Goal: Transaction & Acquisition: Purchase product/service

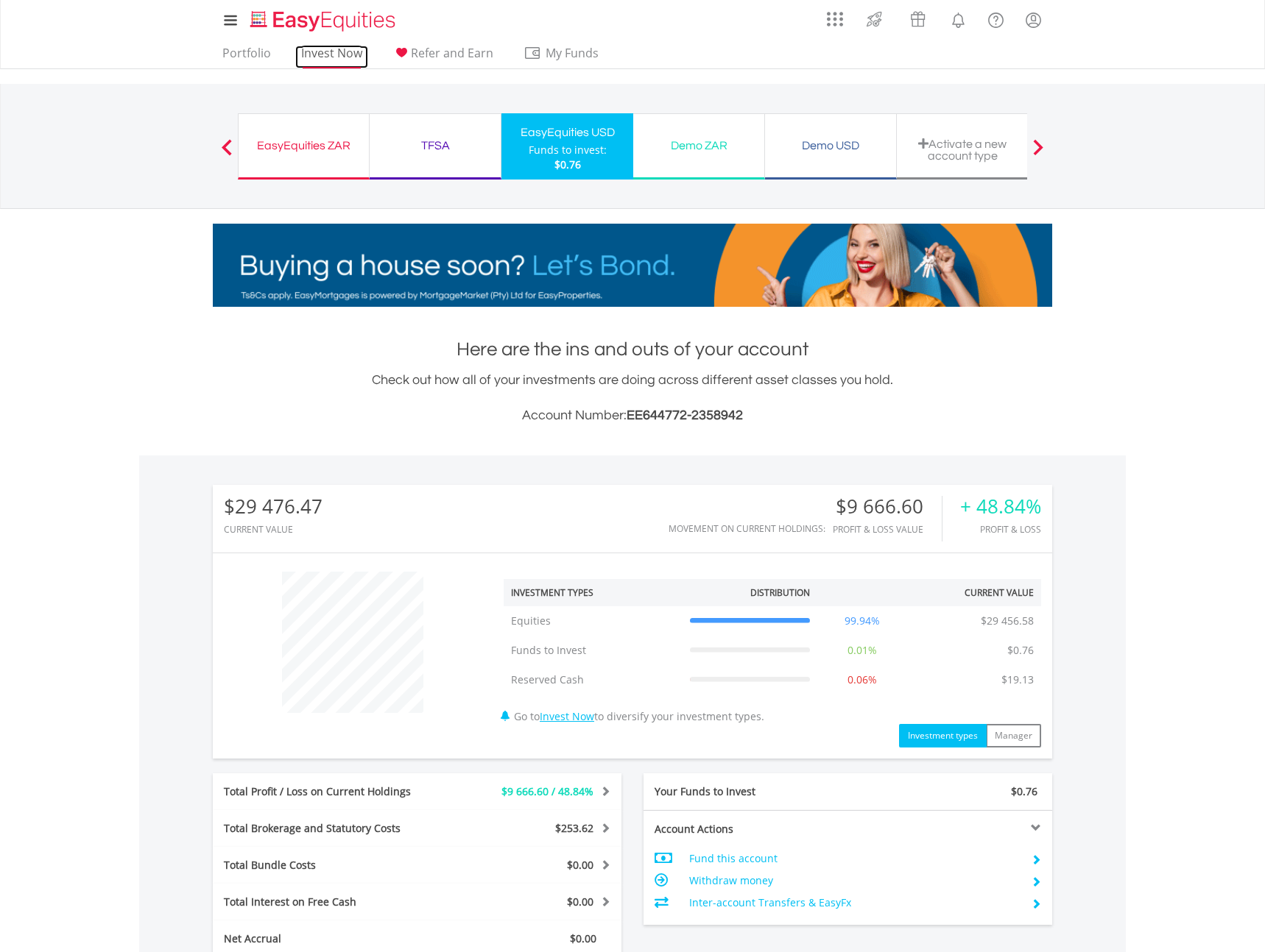
click at [316, 52] on link "Invest Now" at bounding box center [332, 57] width 73 height 23
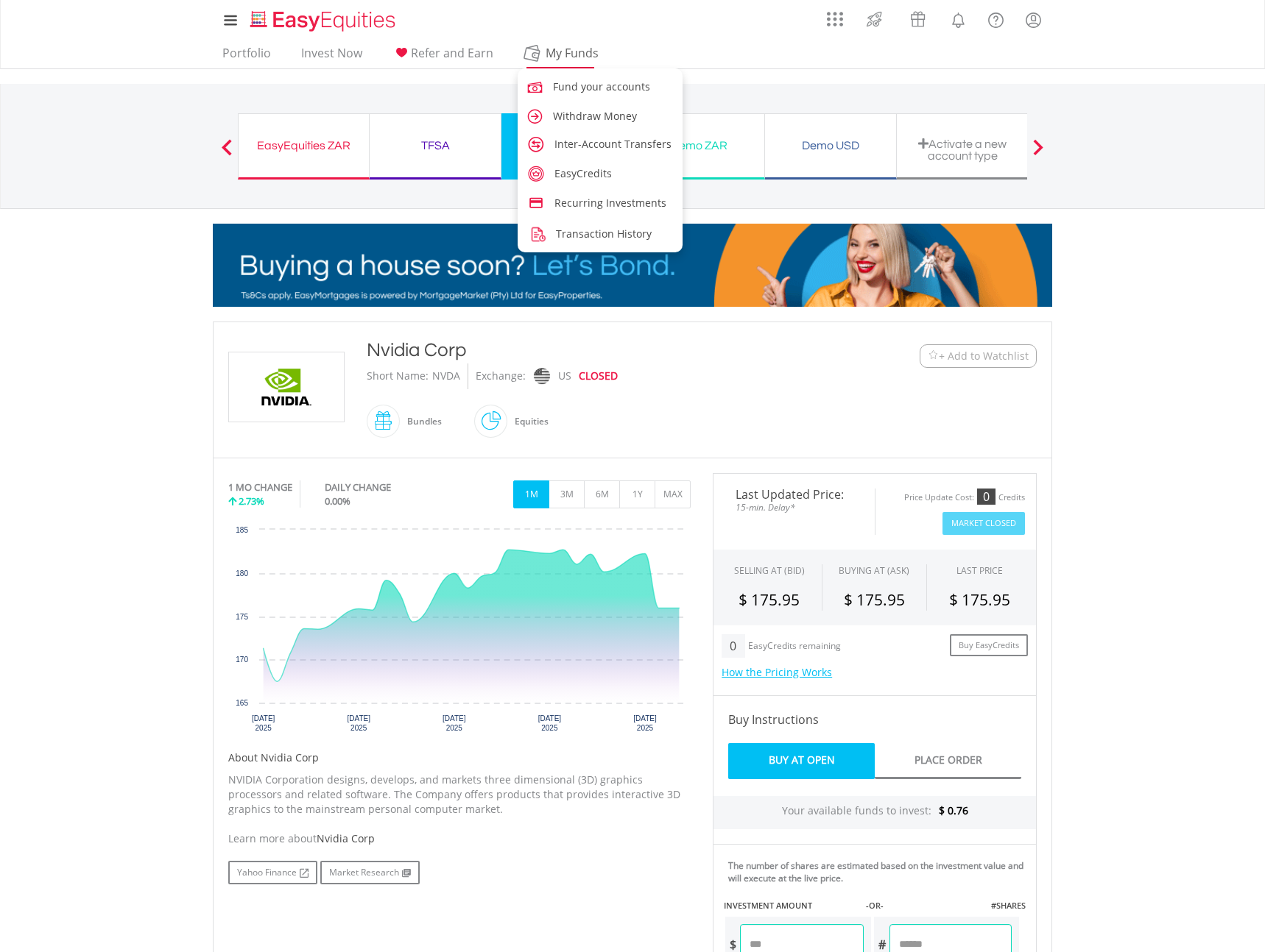
click at [539, 57] on span "My Funds" at bounding box center [571, 53] width 97 height 19
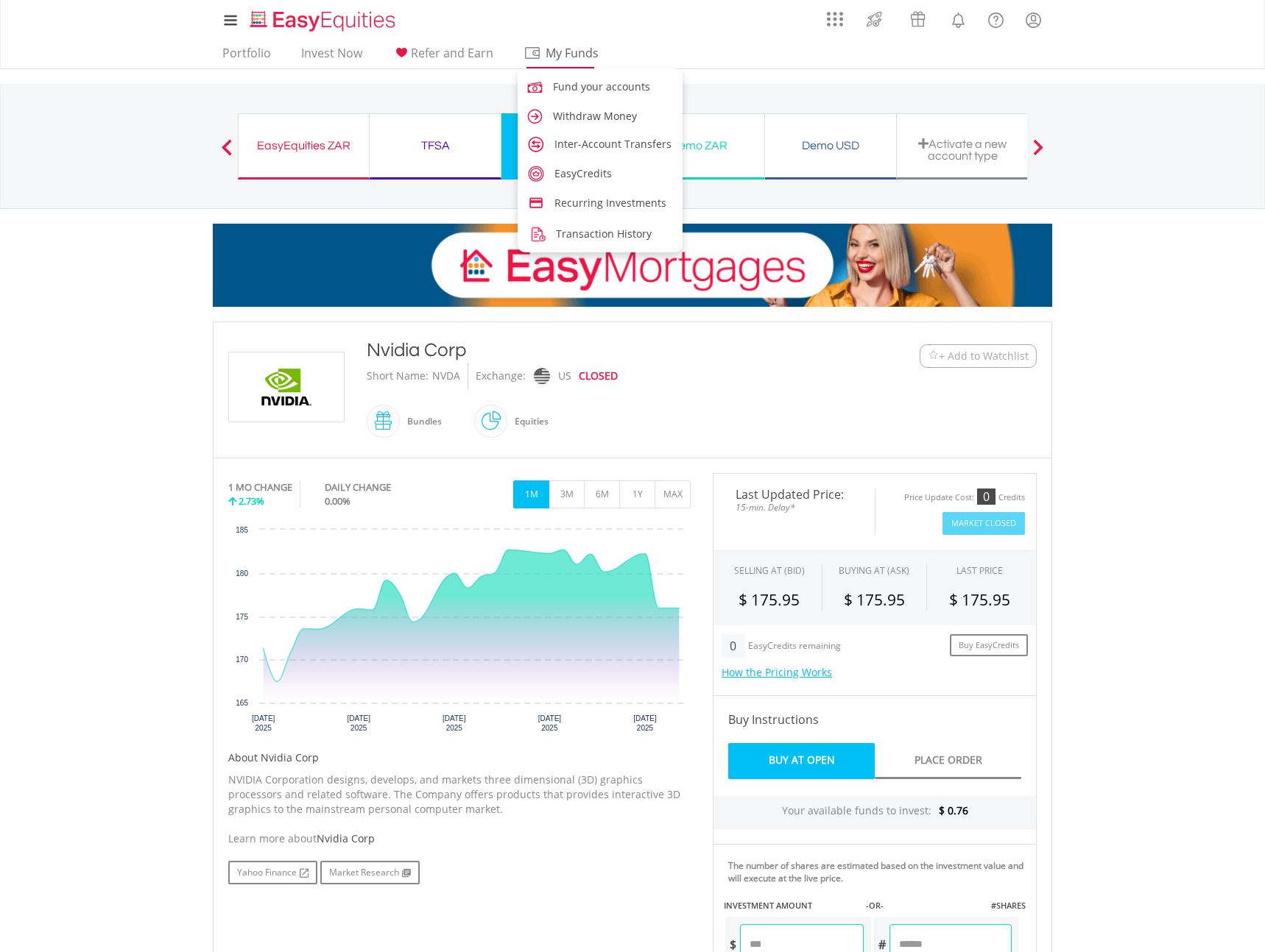
click at [570, 54] on span "My Funds" at bounding box center [571, 53] width 97 height 19
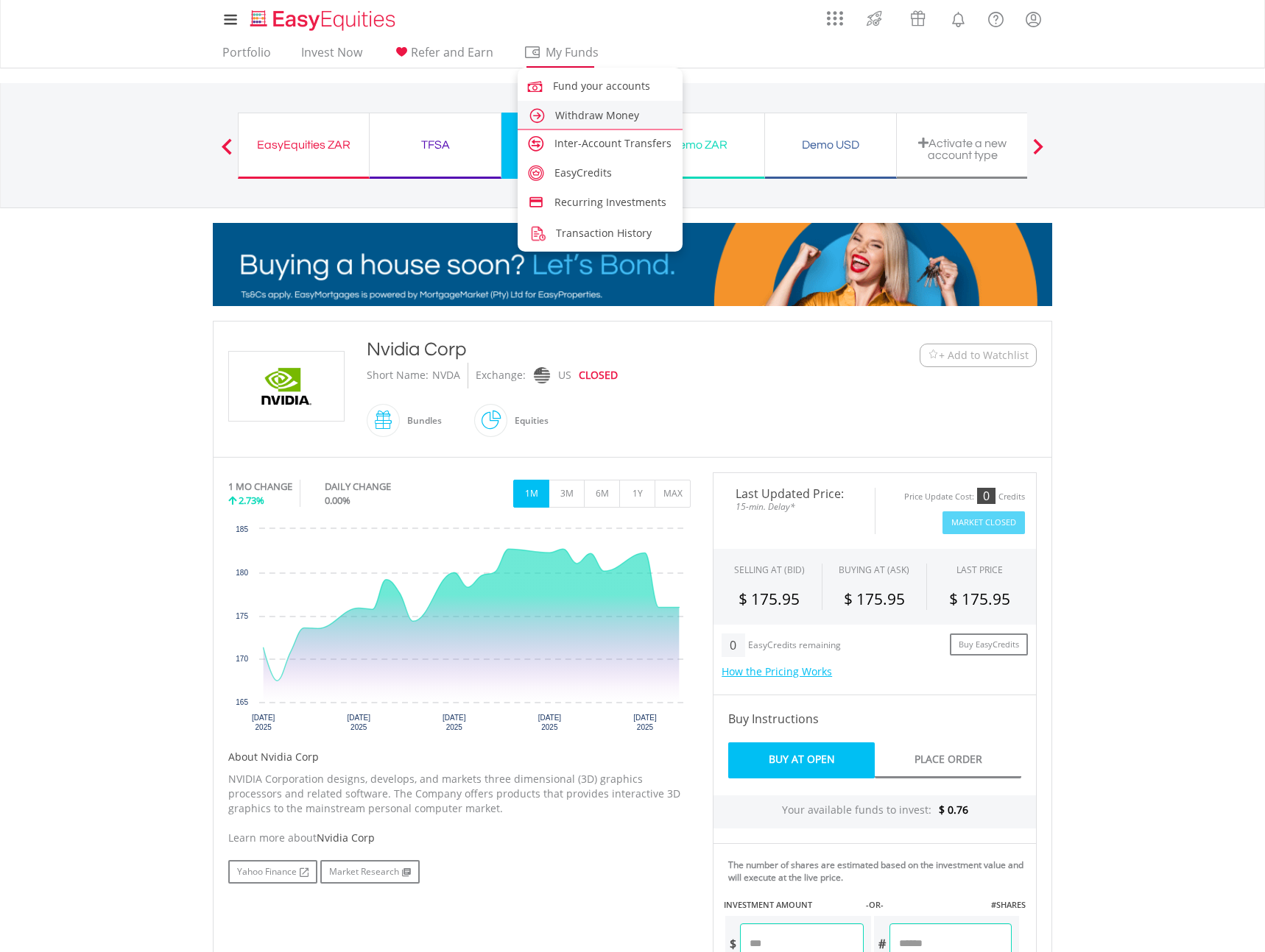
scroll to position [2, 0]
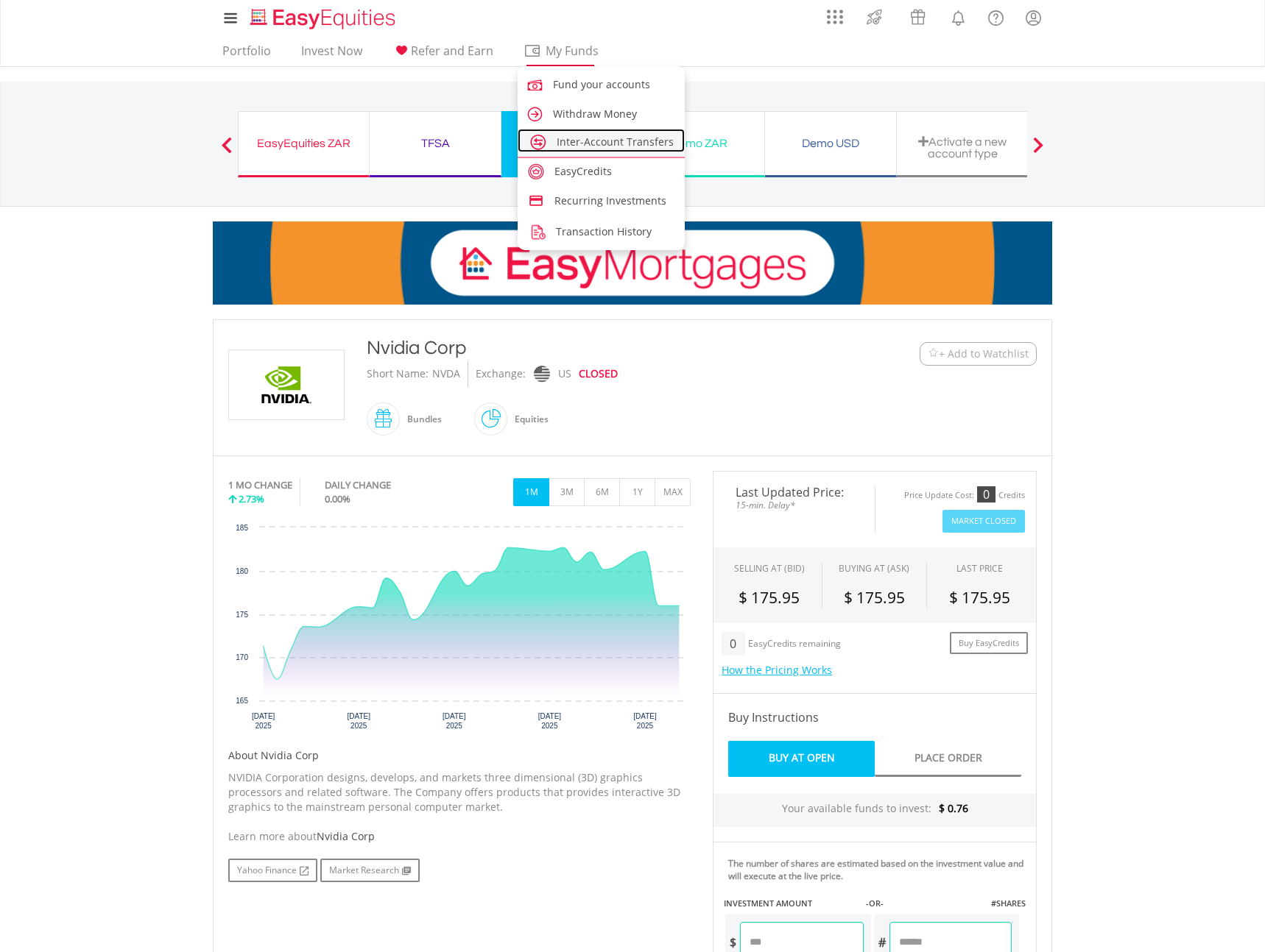
click at [606, 138] on span "Inter-Account Transfers" at bounding box center [615, 141] width 117 height 14
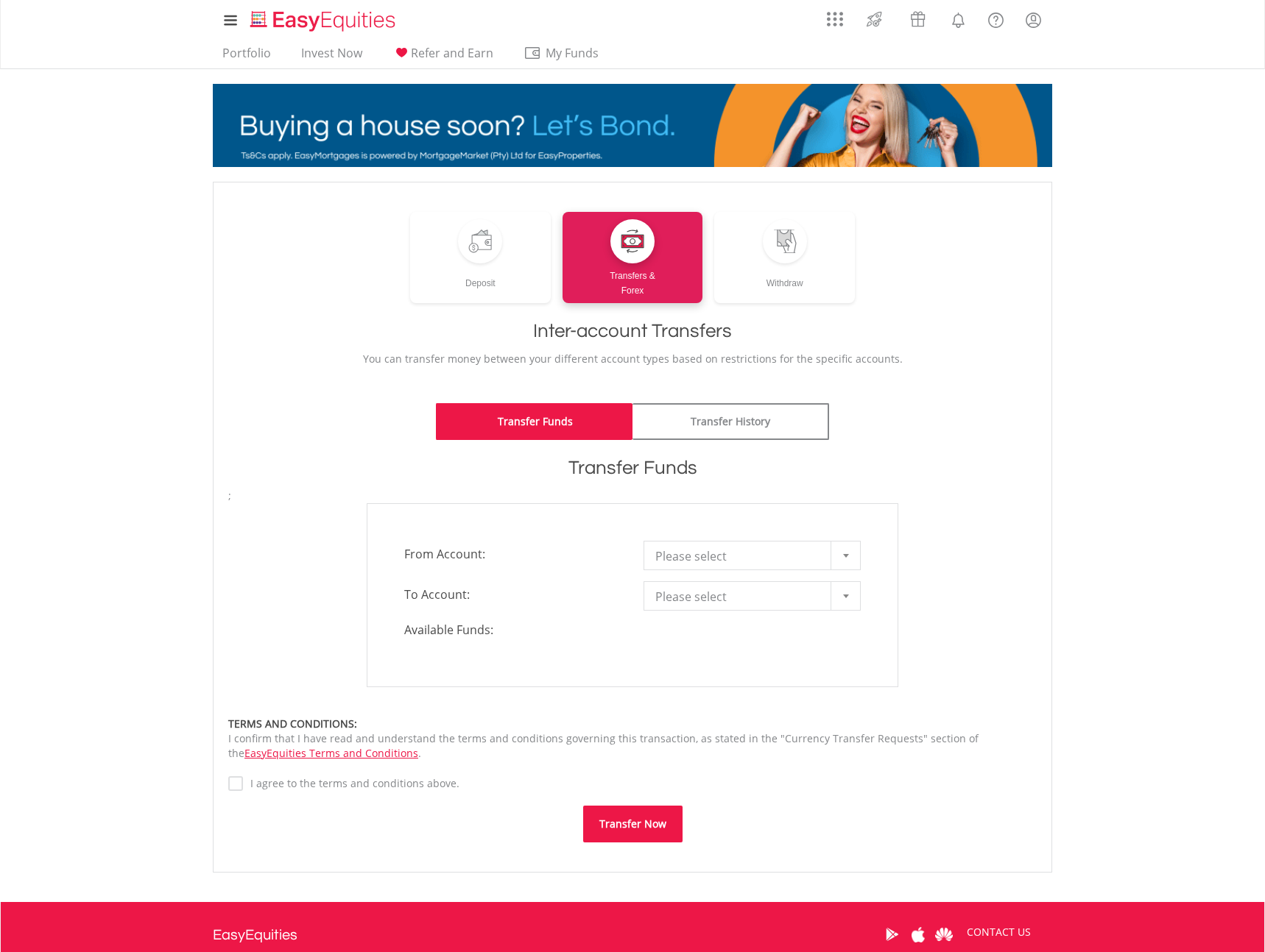
click at [804, 560] on span "Please select" at bounding box center [740, 556] width 172 height 29
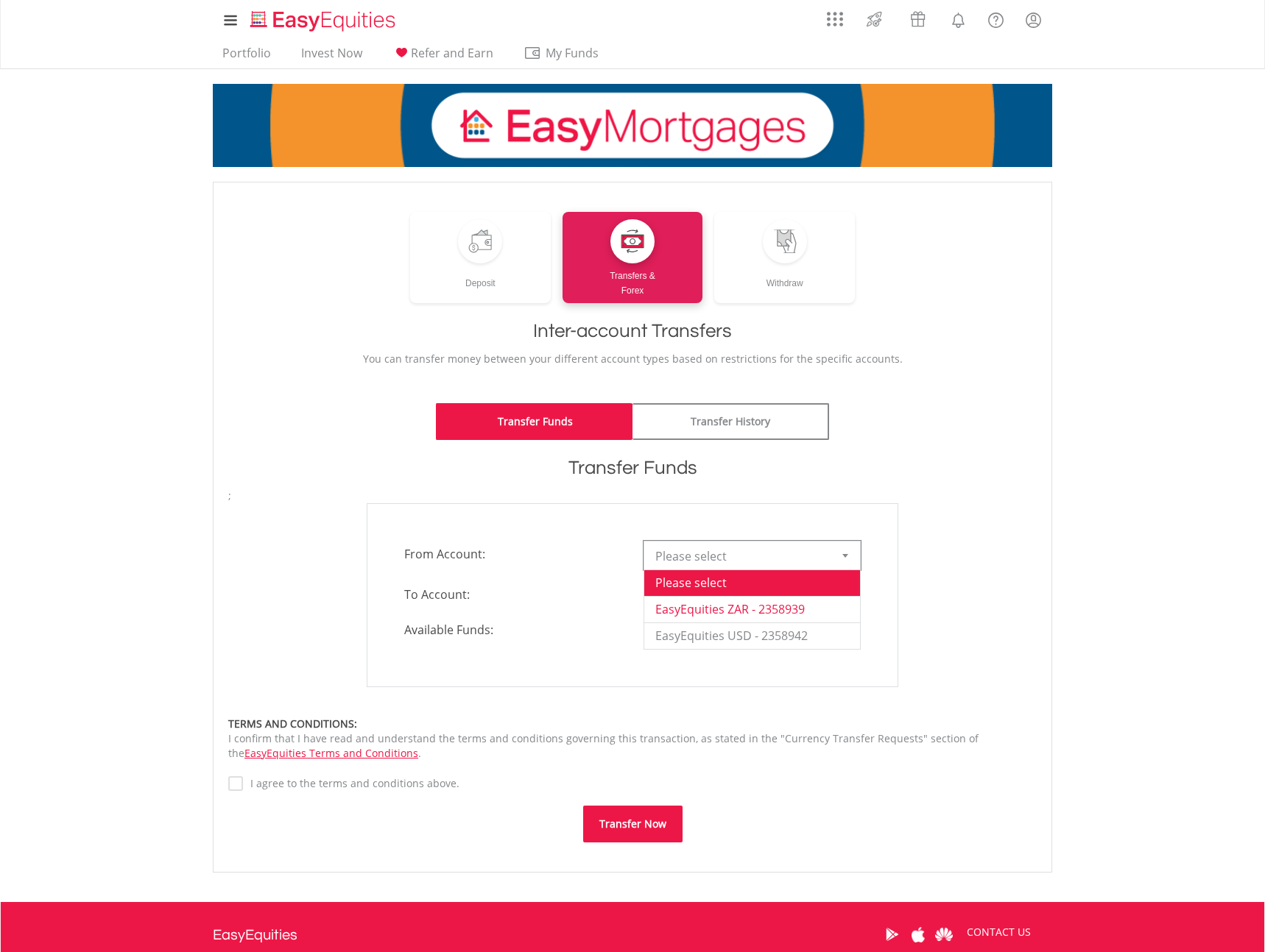
click at [814, 610] on li "EasyEquities ZAR - 2358939" at bounding box center [752, 609] width 216 height 27
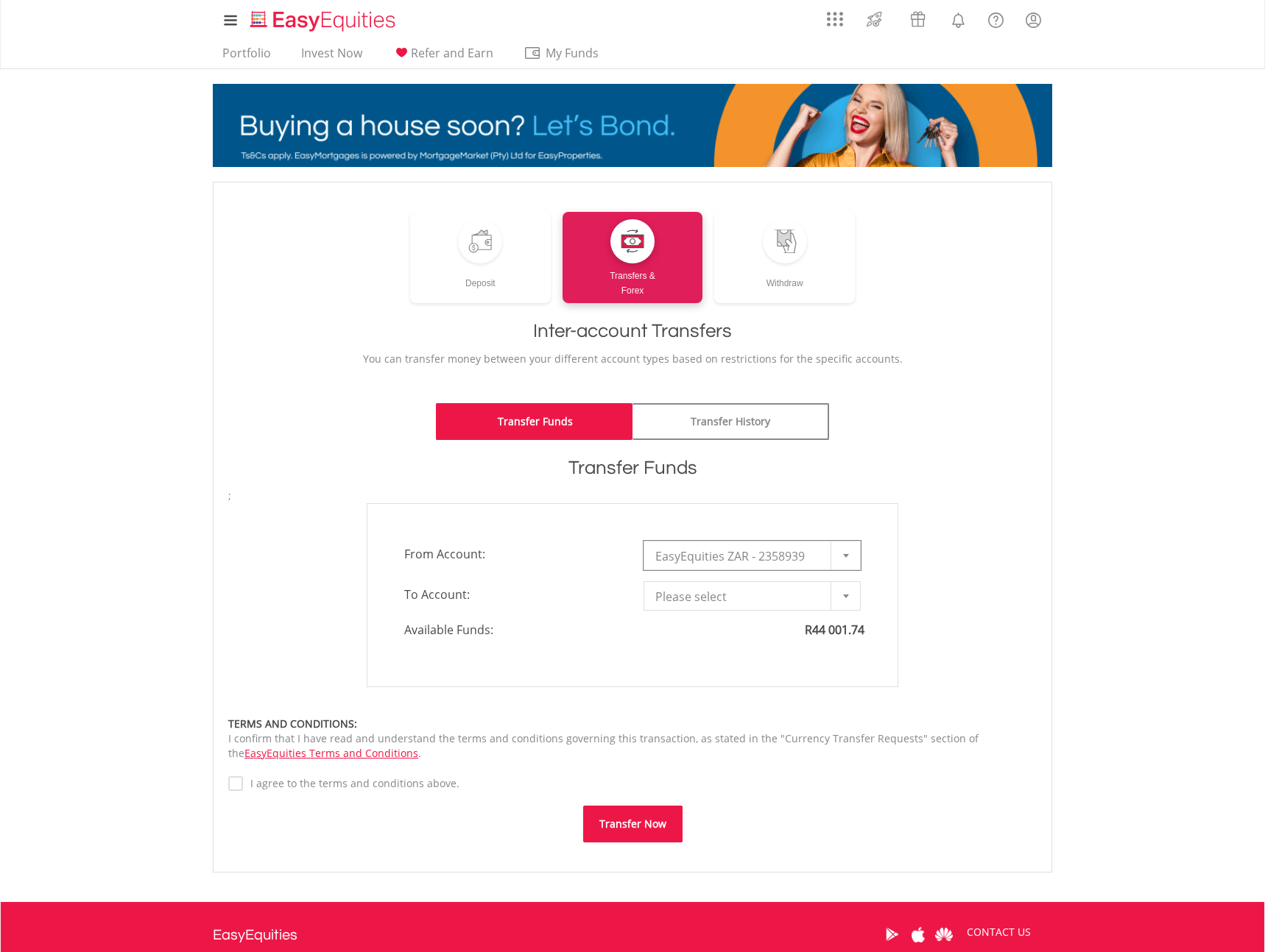
click at [811, 598] on span "Please select" at bounding box center [740, 596] width 172 height 29
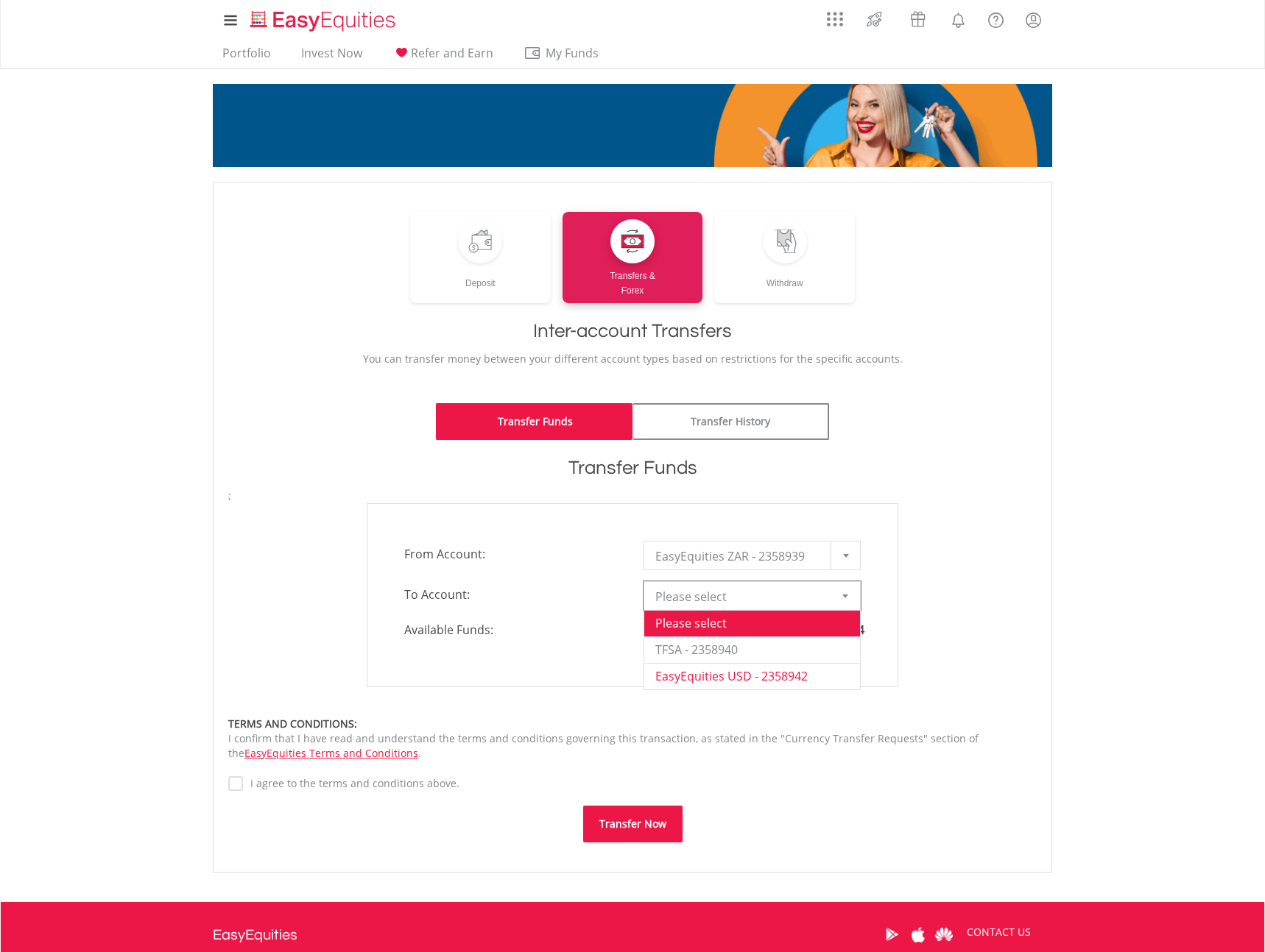
click at [790, 679] on li "EasyEquities USD - 2358942" at bounding box center [752, 676] width 216 height 27
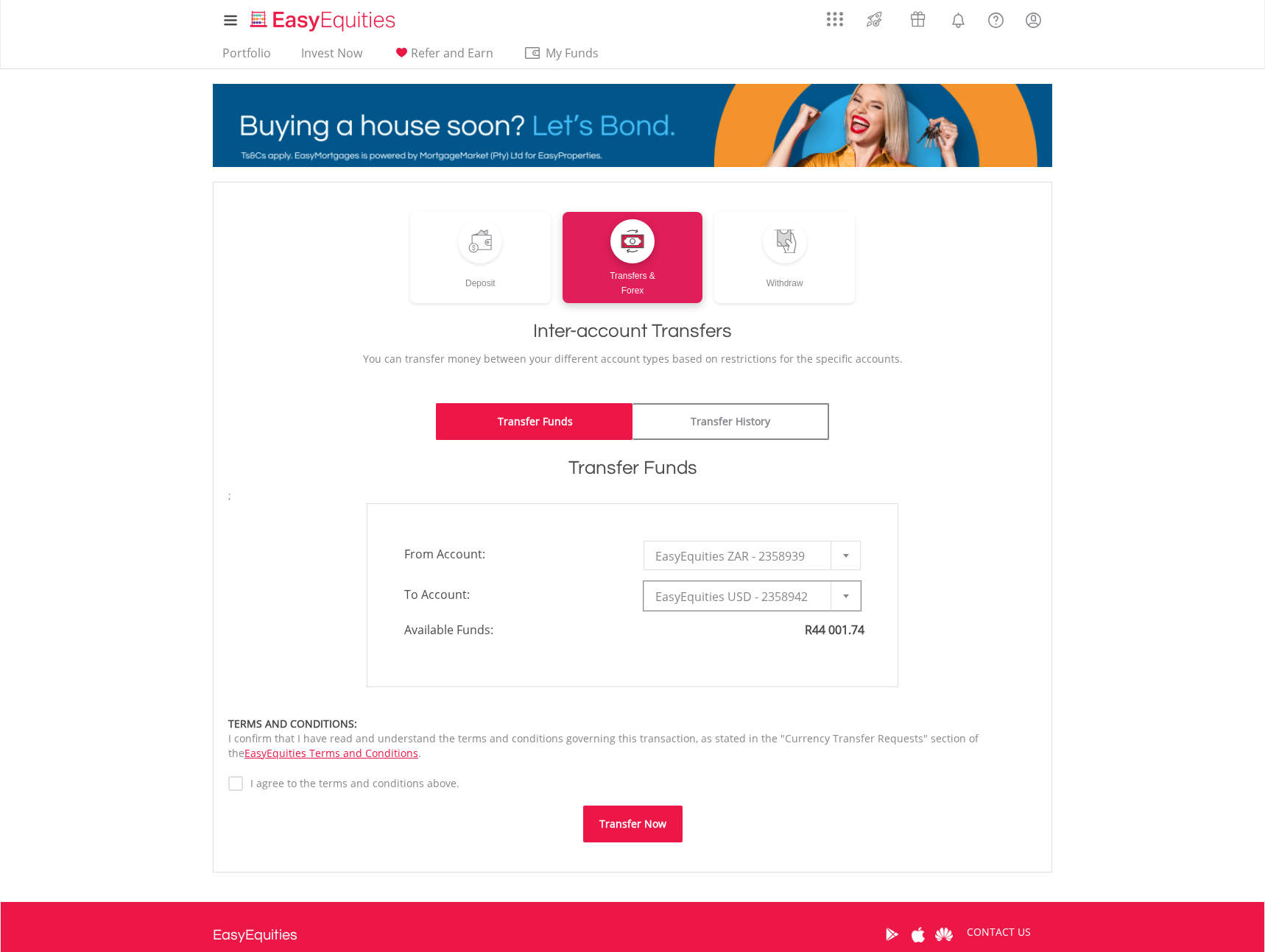
type input "*"
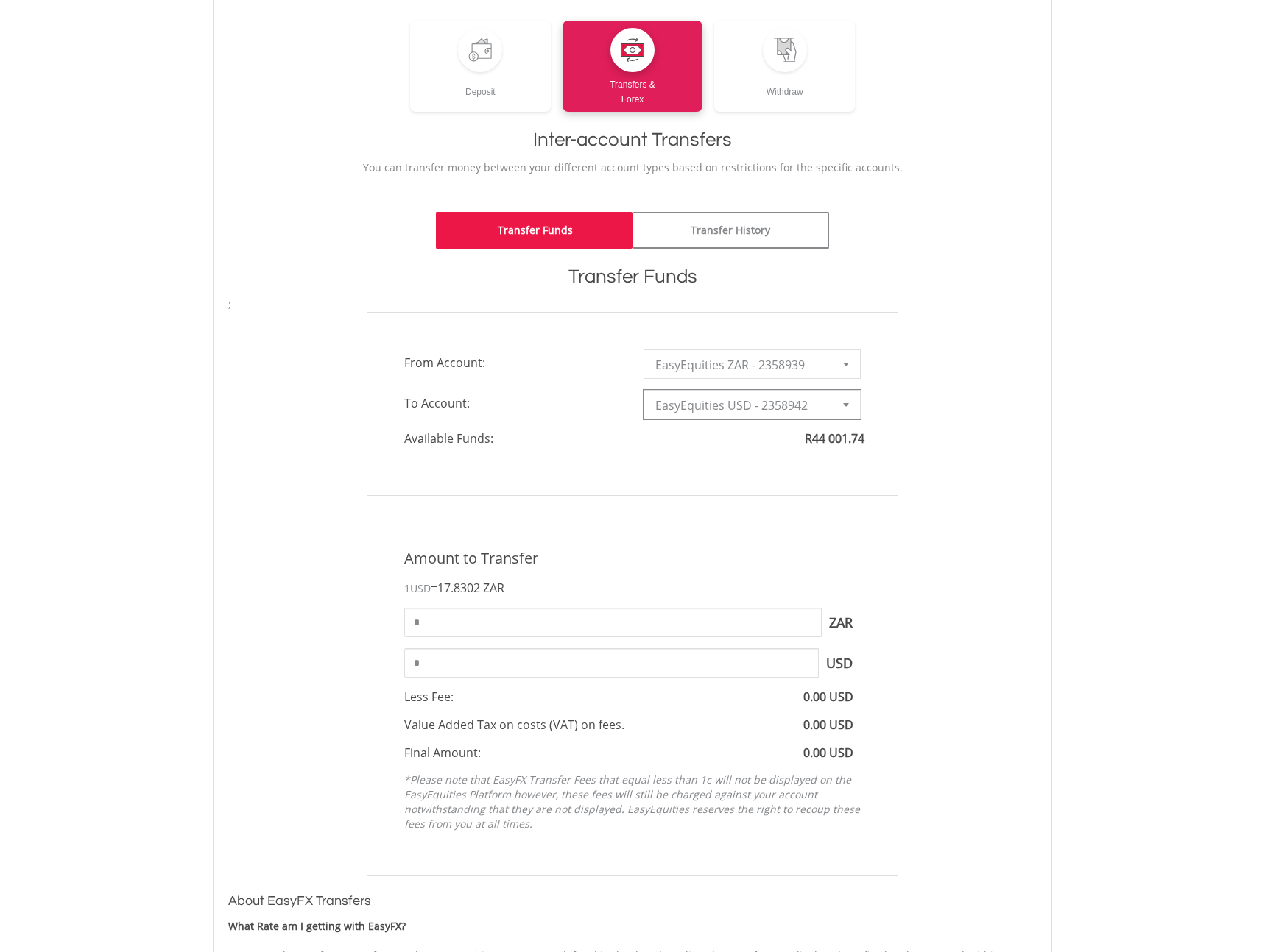
scroll to position [196, 0]
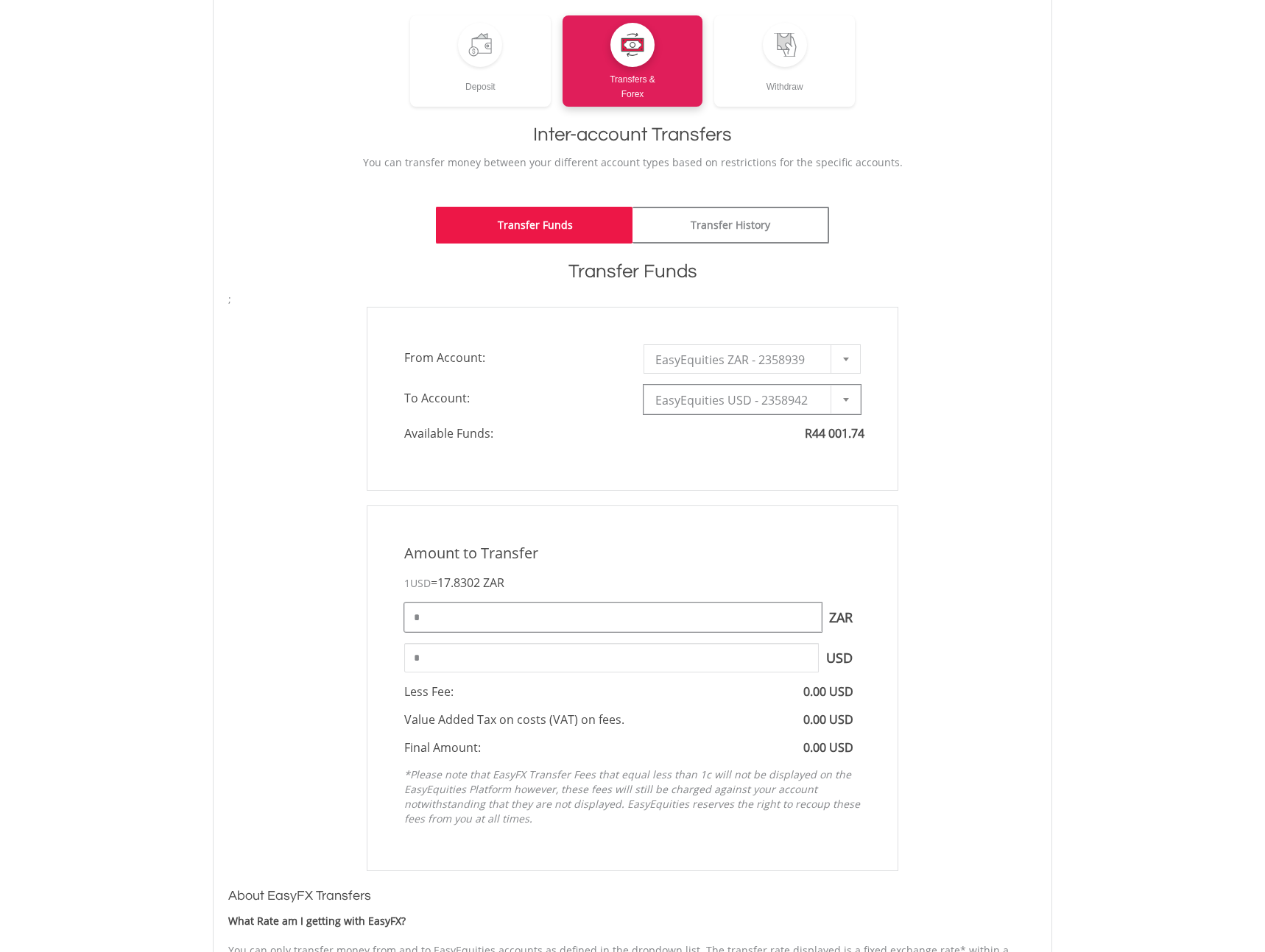
click at [512, 619] on input "*" at bounding box center [612, 617] width 417 height 29
type input "*"
type input "*****"
type input "*******"
click at [950, 576] on div "Amount to Transfer 1 USD = 17.8302 ZAR ***** ZAR You can transfer funds into yo…" at bounding box center [632, 689] width 830 height 366
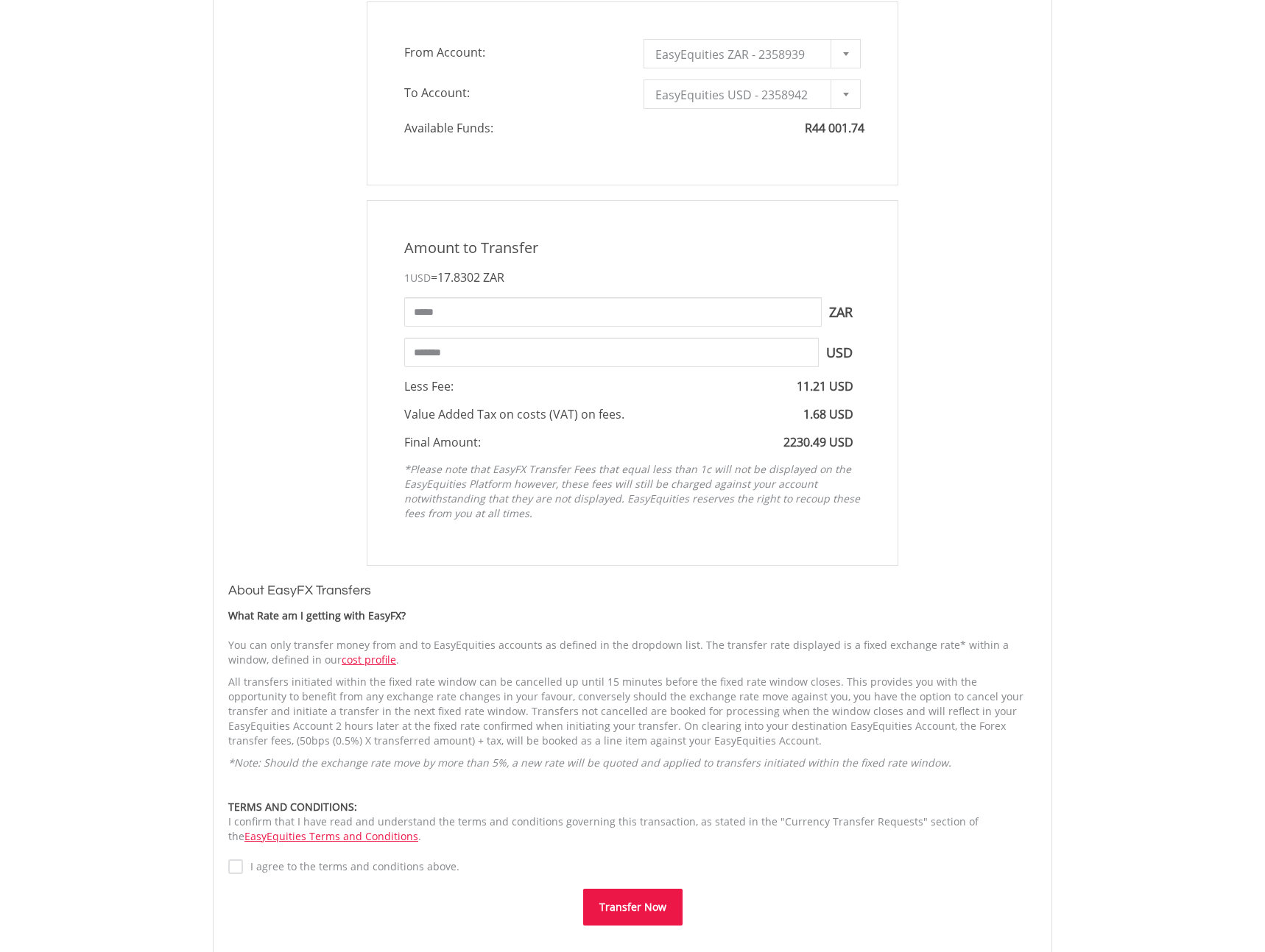
scroll to position [530, 0]
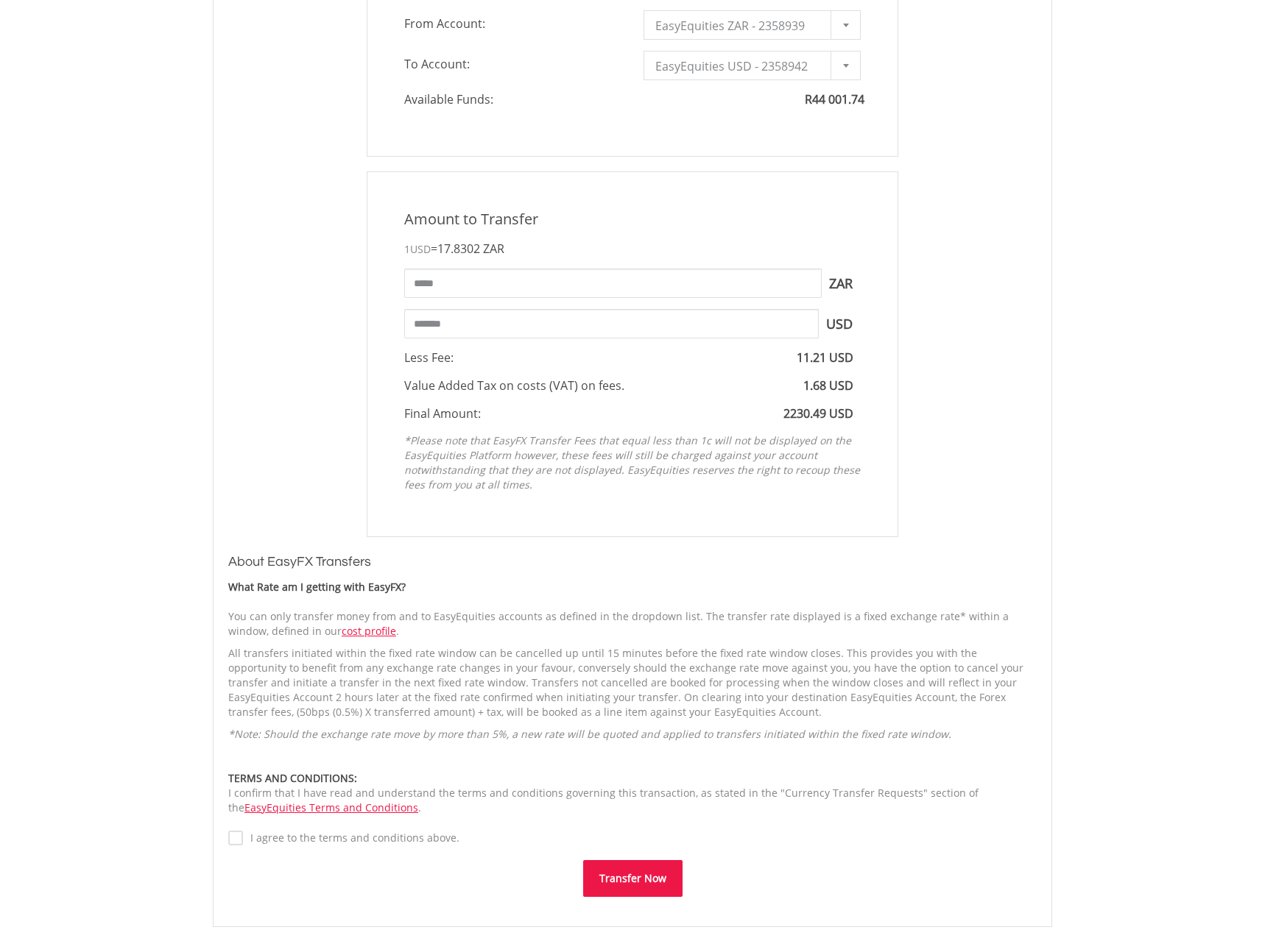
click at [650, 883] on button "Transfer Now" at bounding box center [632, 878] width 99 height 37
click at [243, 843] on label "I agree to the terms and conditions above." at bounding box center [351, 838] width 216 height 15
click at [634, 895] on button "Transfer Now" at bounding box center [632, 897] width 99 height 37
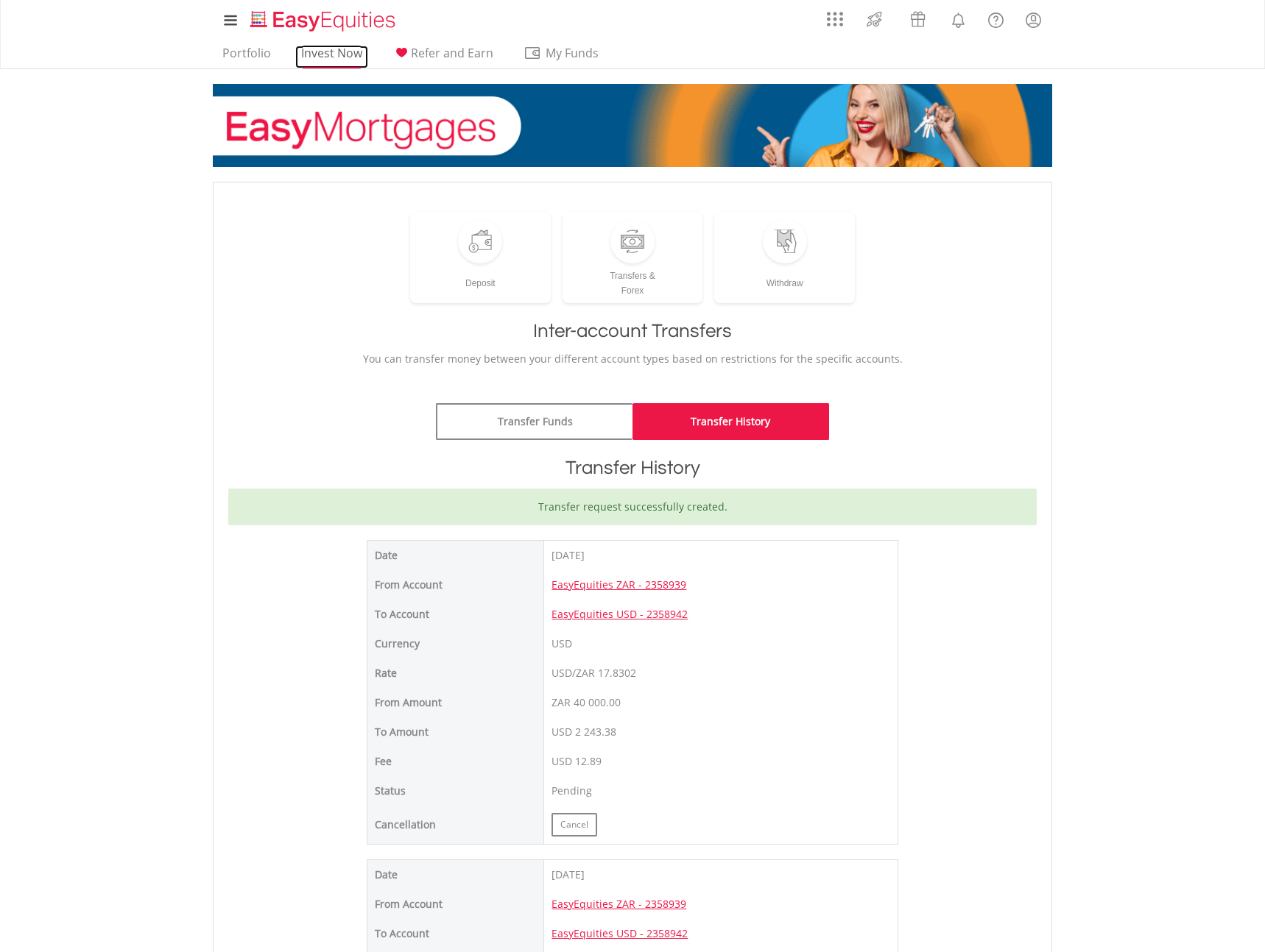
click at [327, 54] on link "Invest Now" at bounding box center [332, 57] width 73 height 23
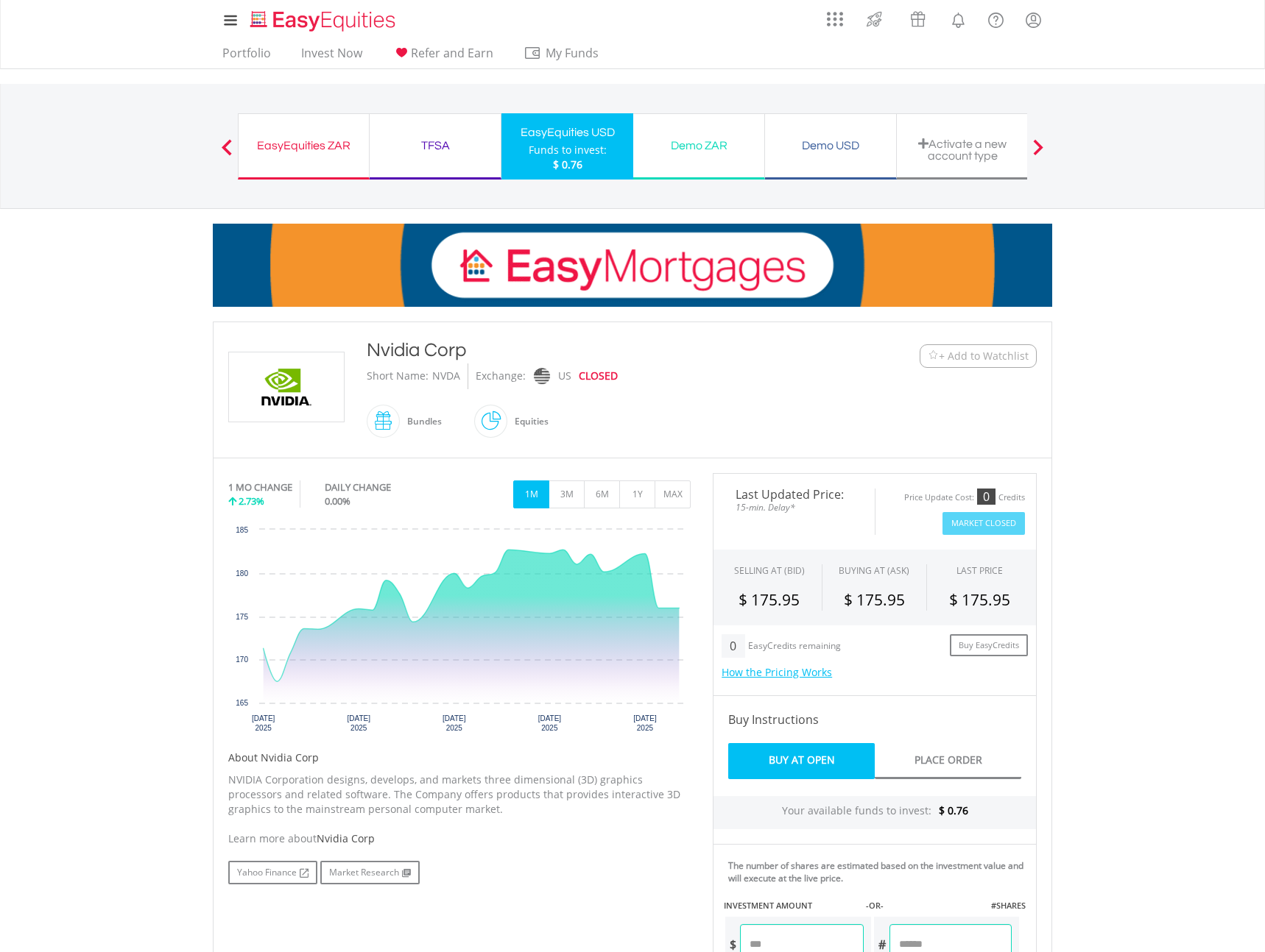
click at [302, 141] on div "EasyEquities ZAR" at bounding box center [303, 146] width 113 height 21
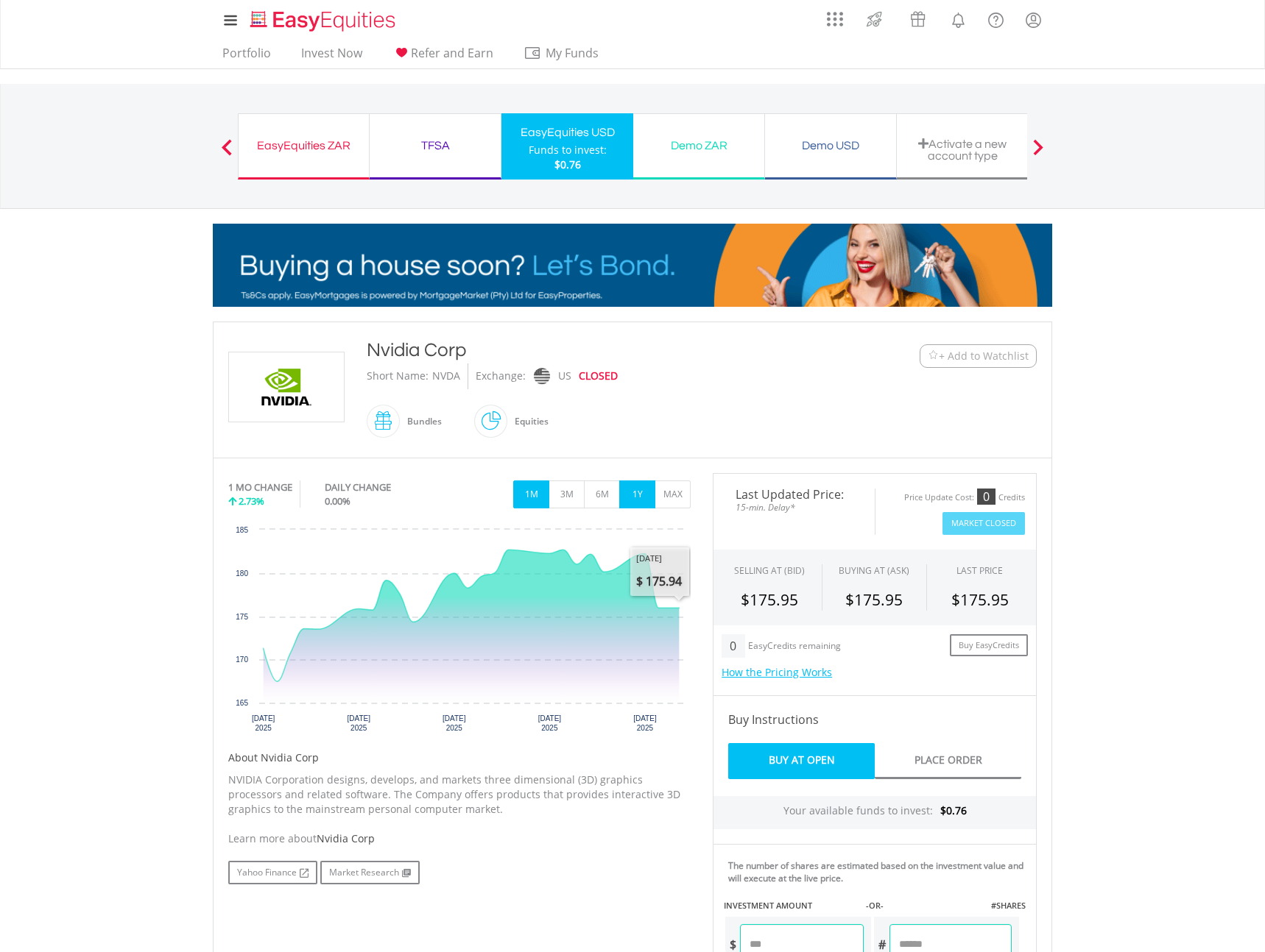
click at [632, 494] on button "1Y" at bounding box center [637, 494] width 36 height 28
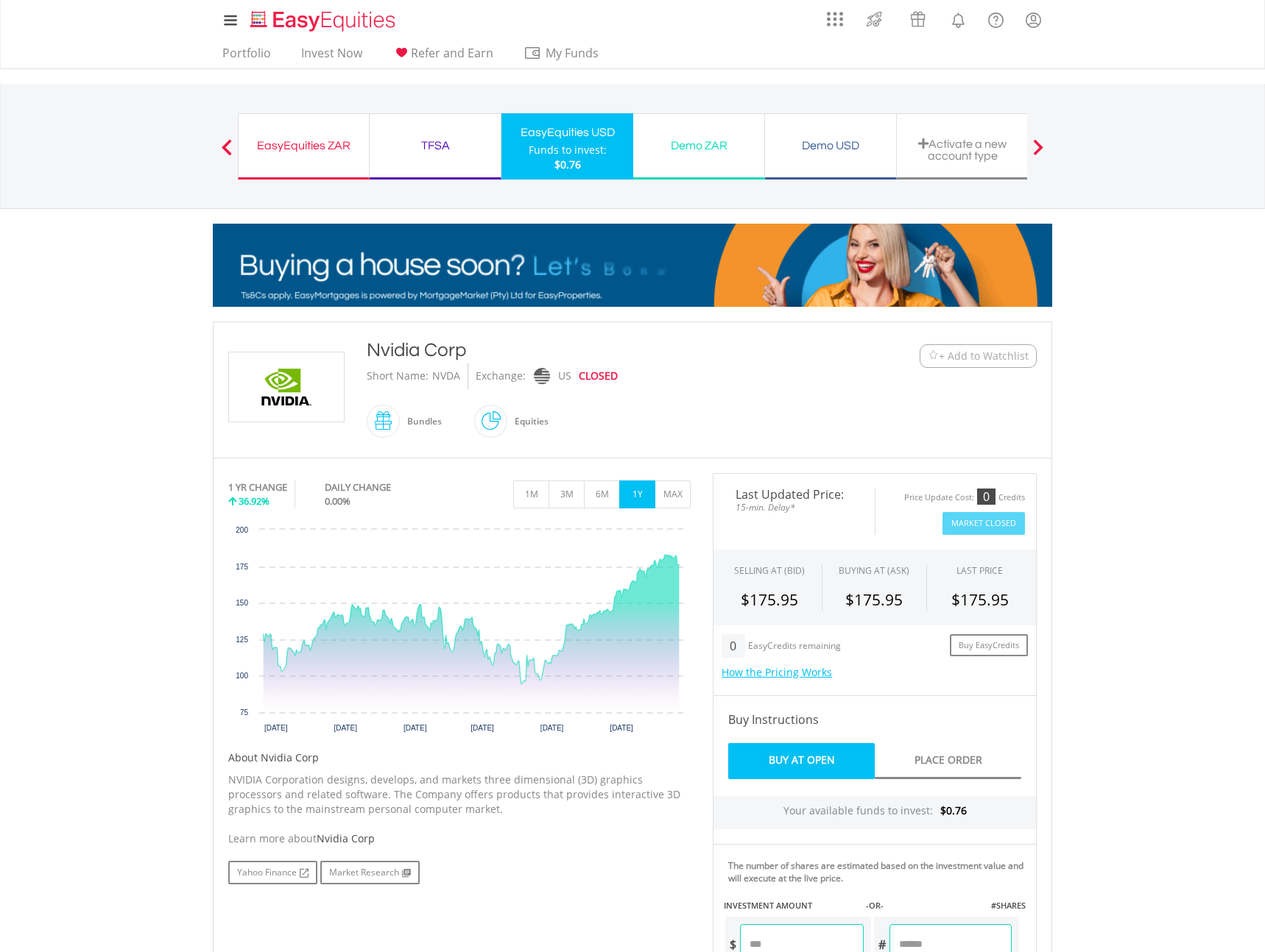
click at [302, 138] on div "EasyEquities ZAR" at bounding box center [303, 146] width 113 height 21
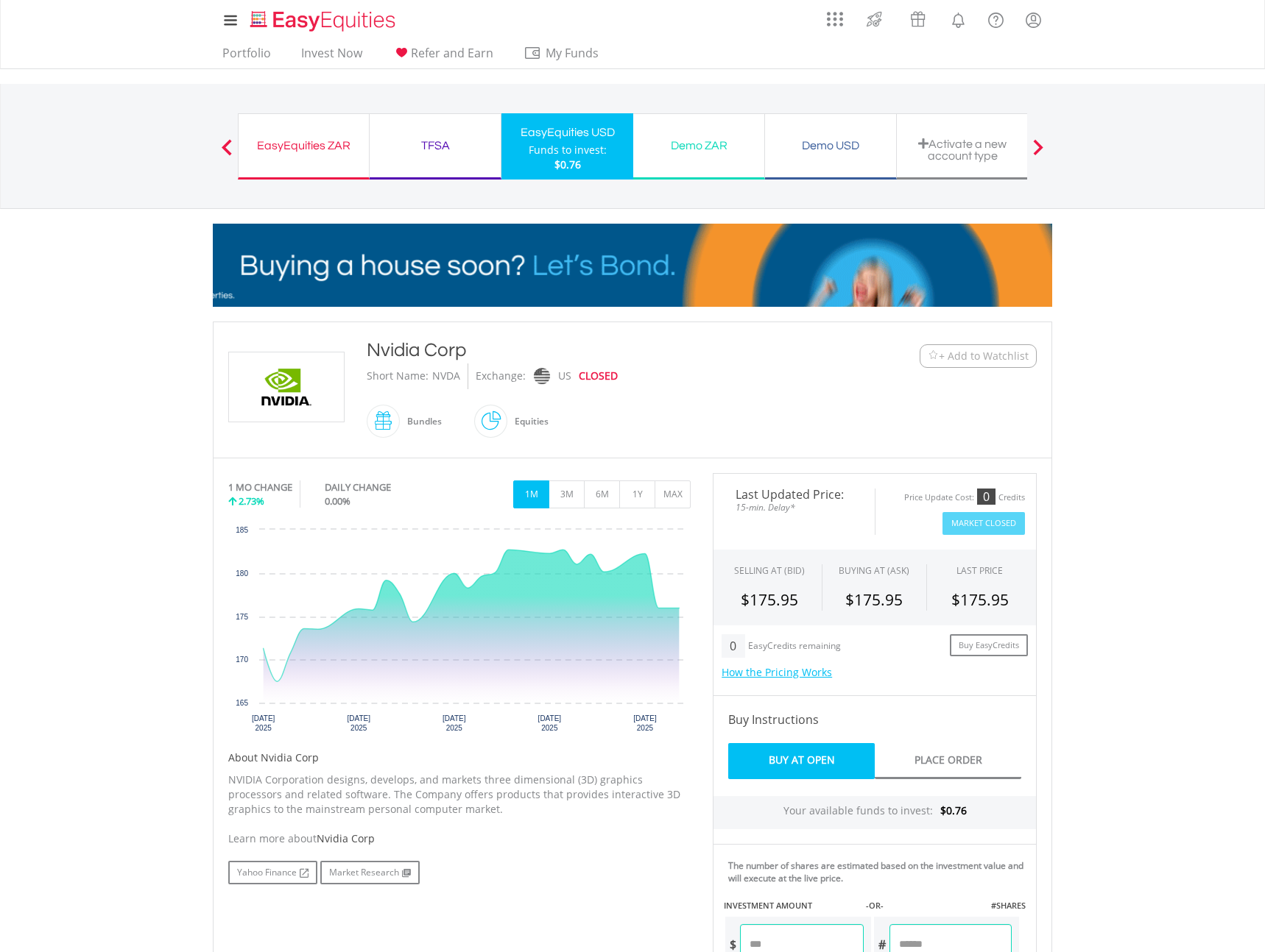
click at [305, 137] on div "EasyEquities ZAR" at bounding box center [303, 146] width 113 height 21
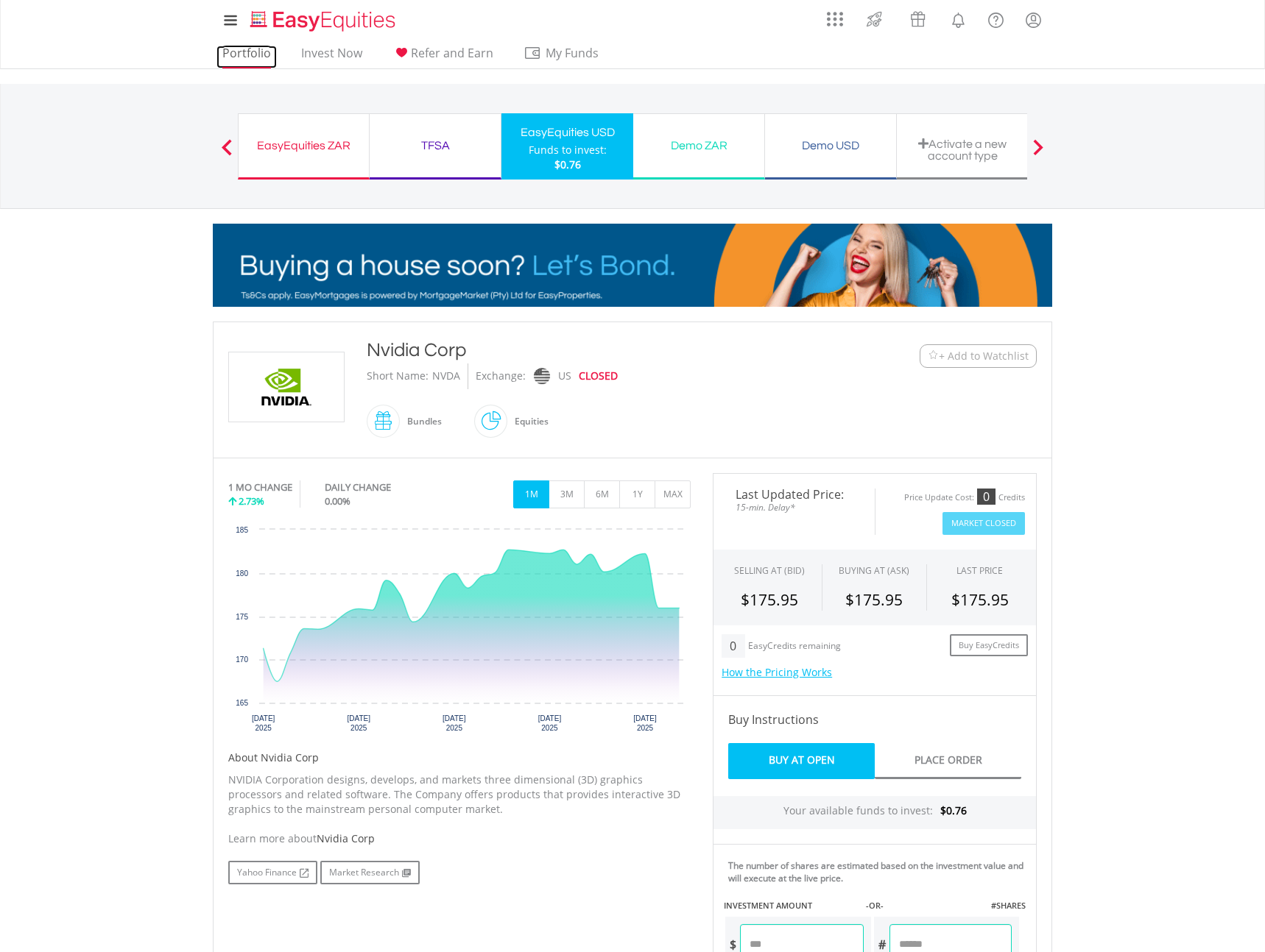
click at [245, 51] on link "Portfolio" at bounding box center [246, 57] width 61 height 23
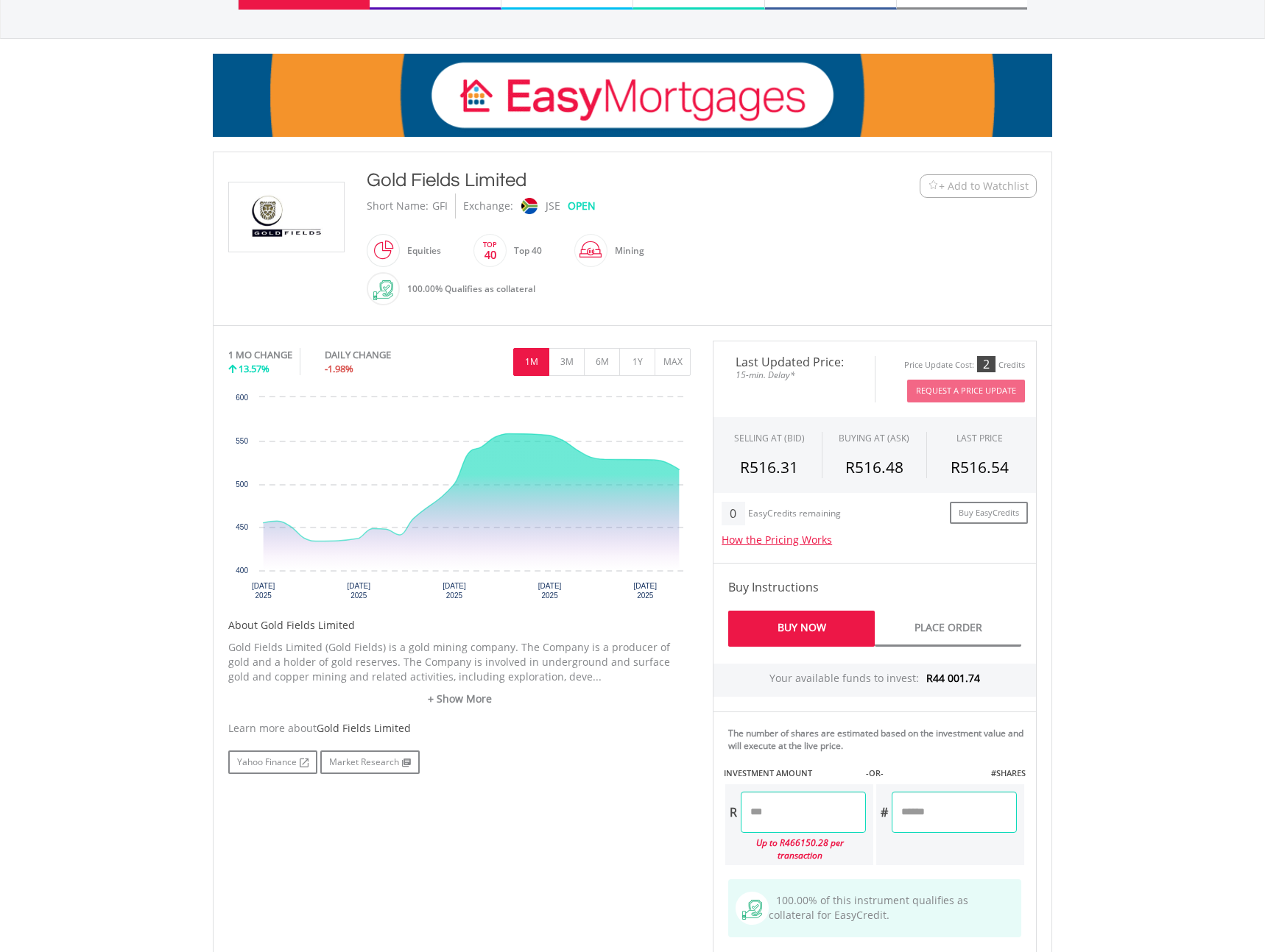
scroll to position [171, 0]
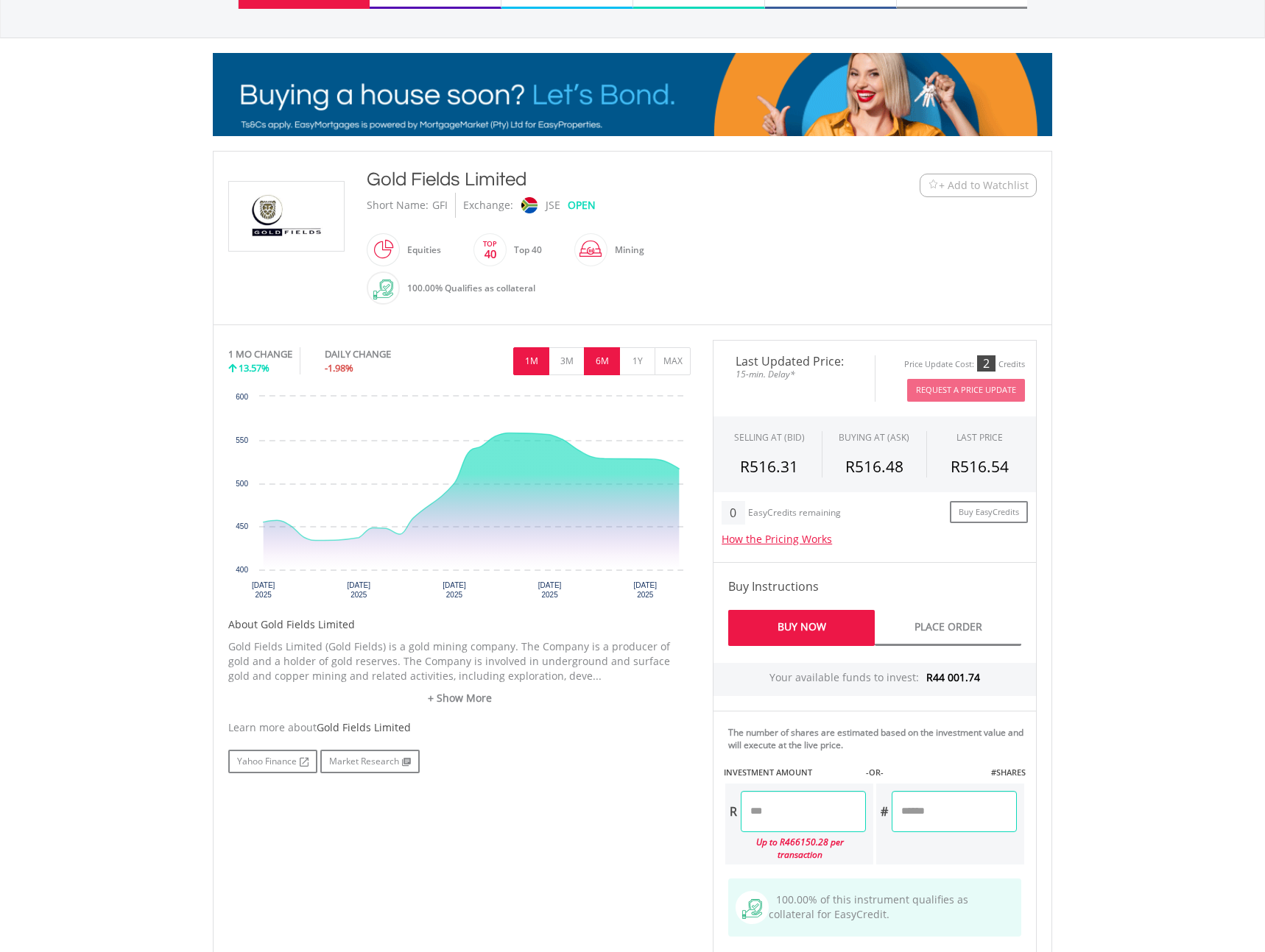
click at [602, 362] on button "6M" at bounding box center [602, 362] width 36 height 28
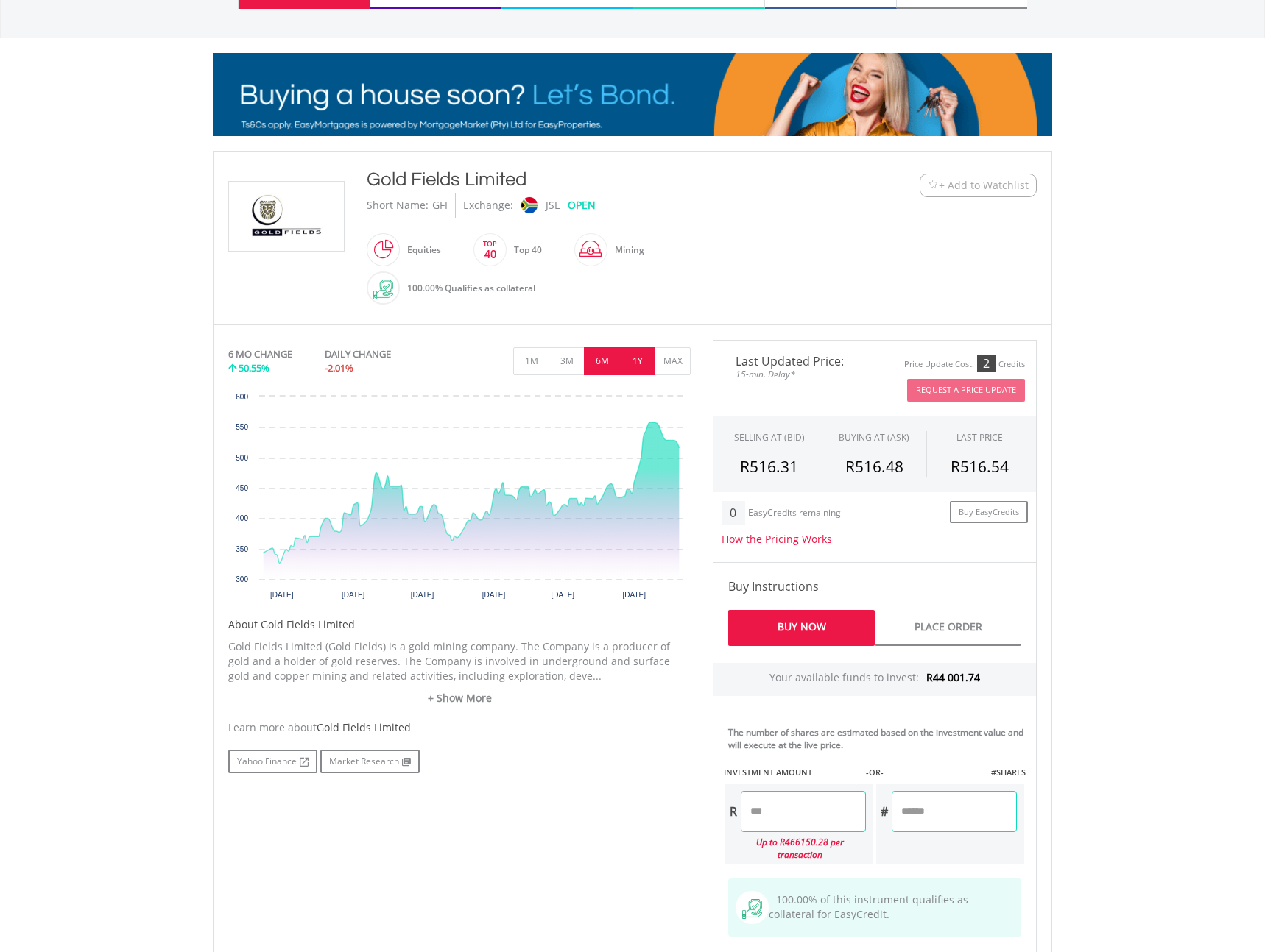
click at [635, 361] on button "1Y" at bounding box center [637, 362] width 36 height 28
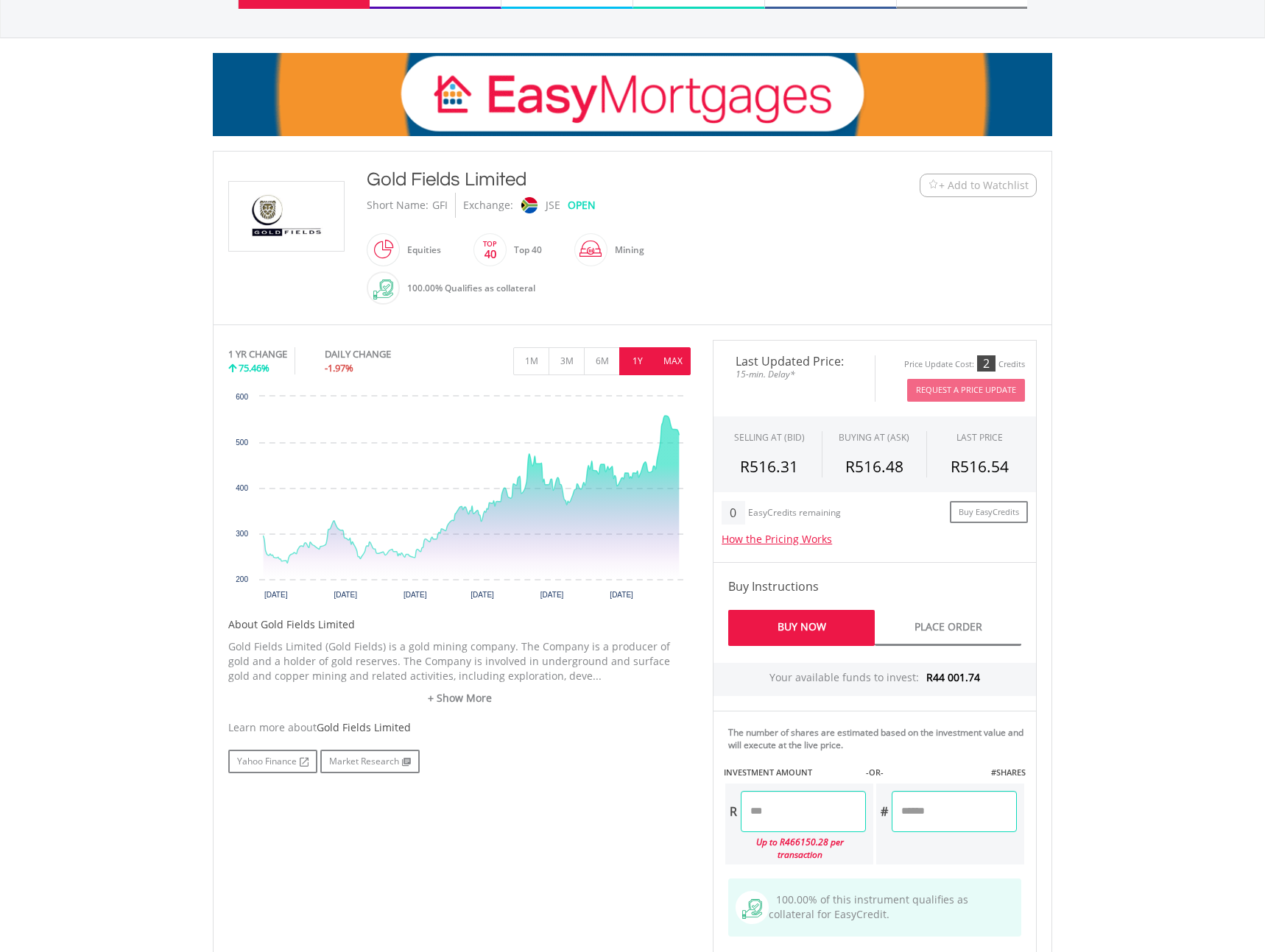
click at [669, 354] on button "MAX" at bounding box center [673, 362] width 36 height 28
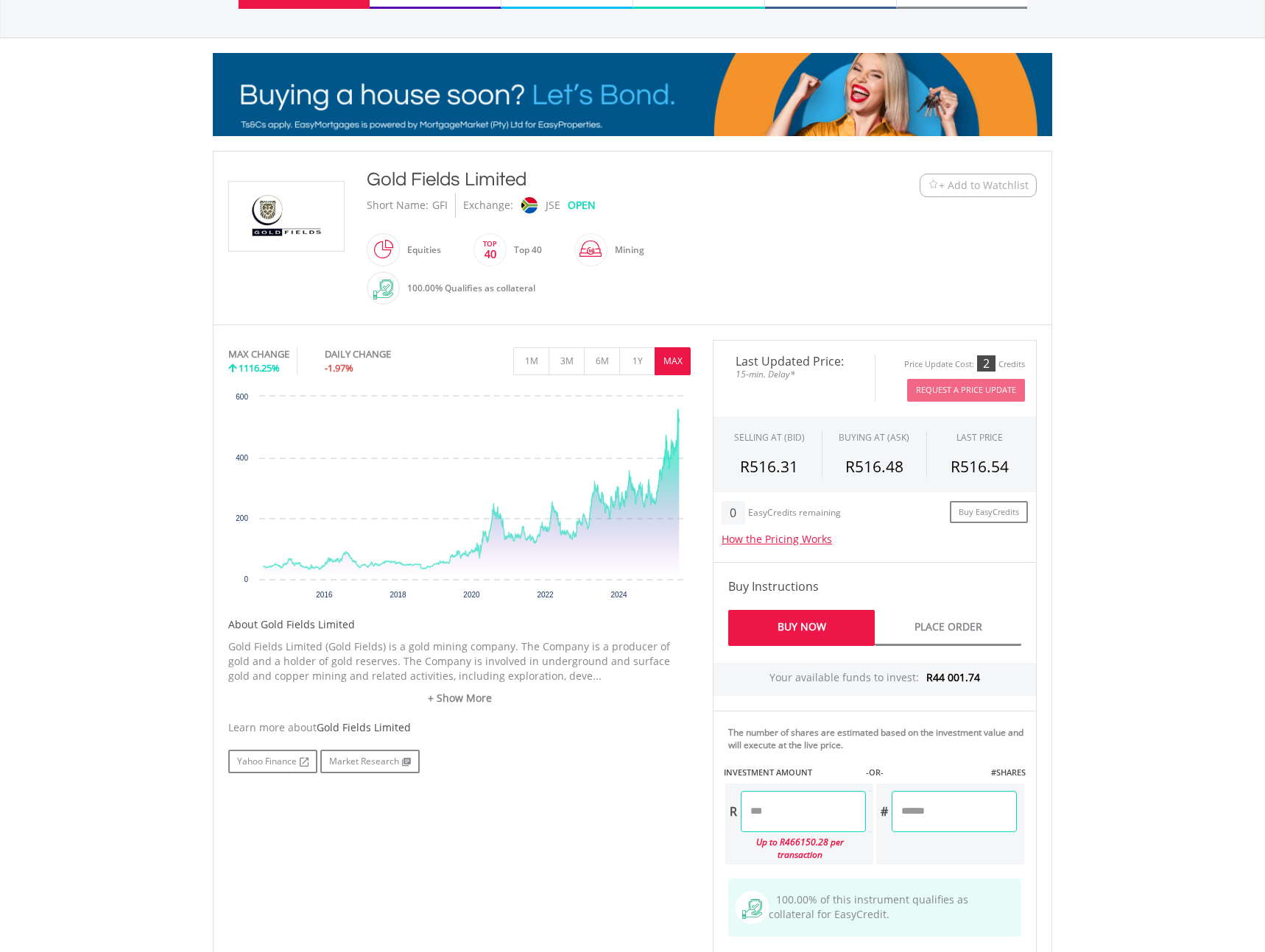
click at [802, 809] on input "number" at bounding box center [804, 812] width 125 height 42
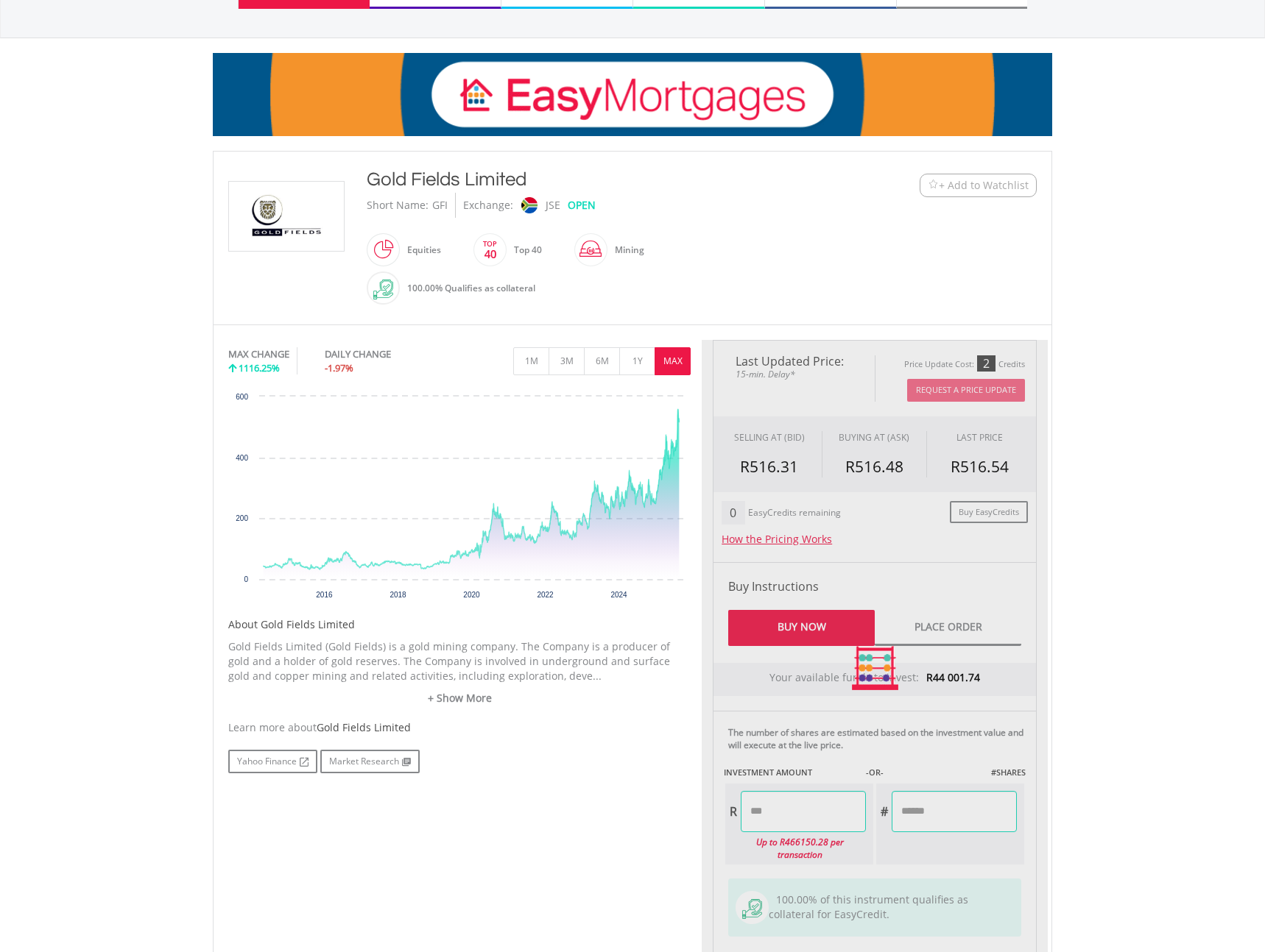
click at [1108, 755] on body "My Investments Invest Now New Listings Sell My Recurring Investments Pending Or…" at bounding box center [632, 555] width 1265 height 1452
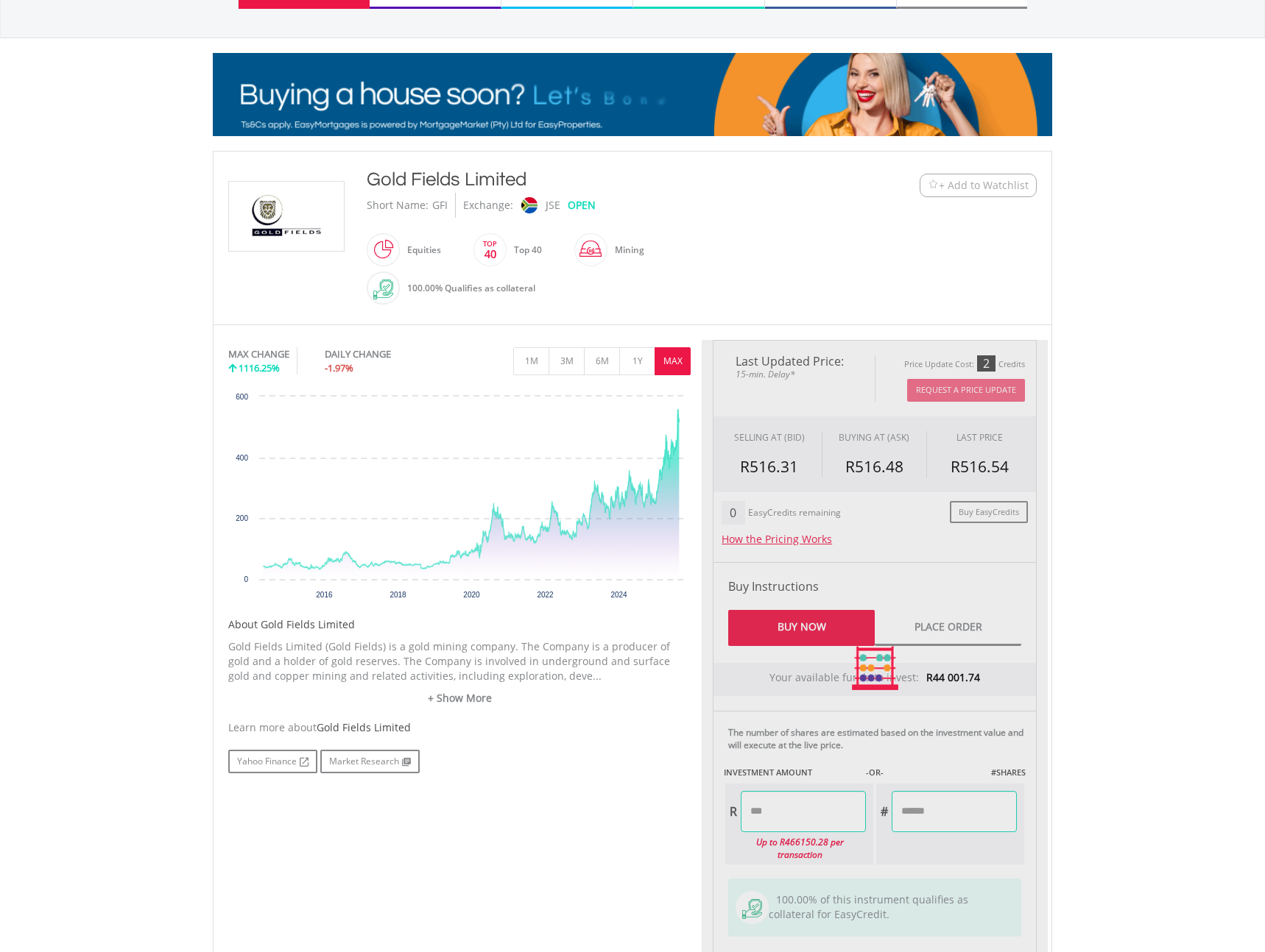
type input "*******"
type input "******"
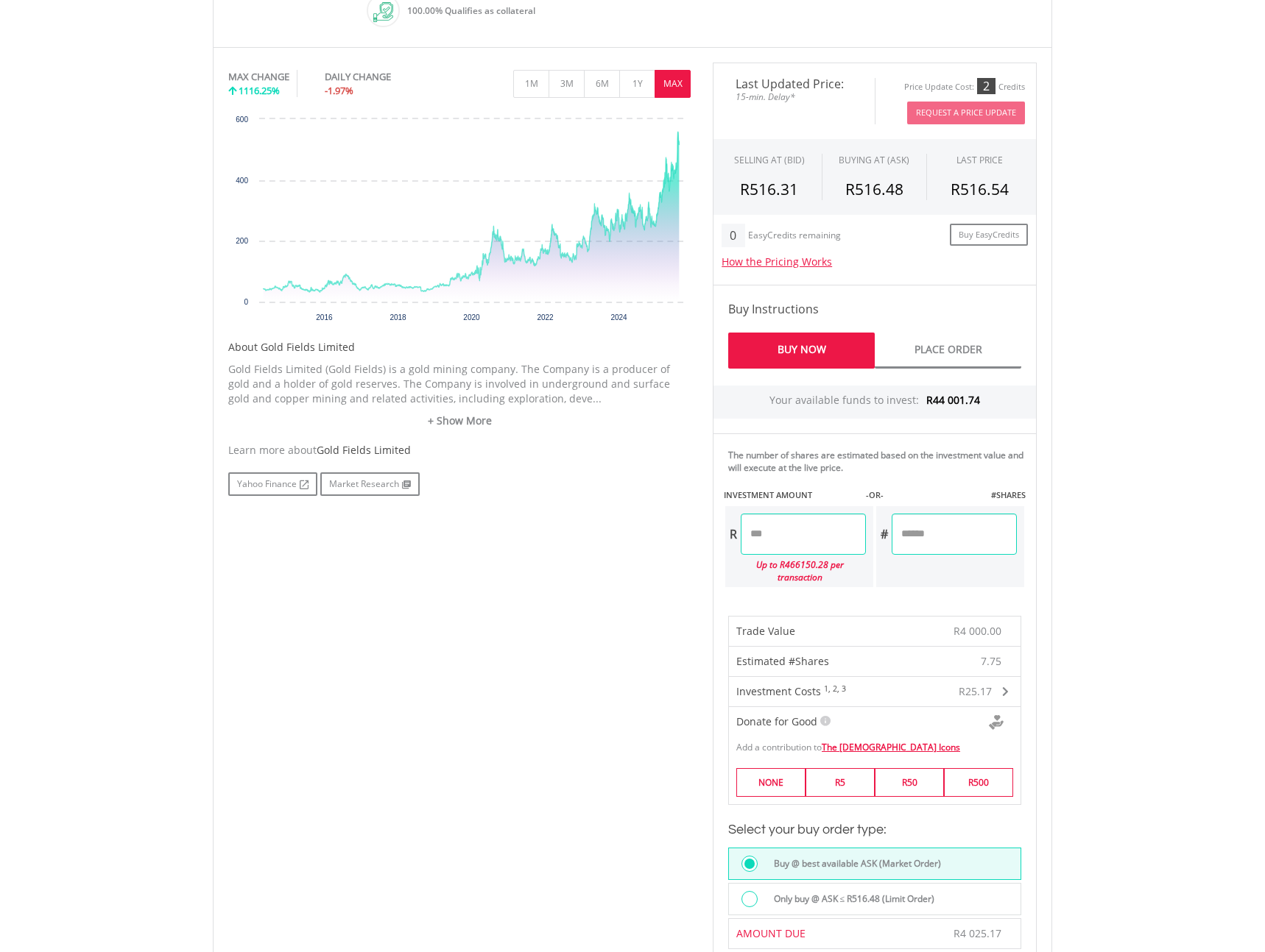
scroll to position [423, 0]
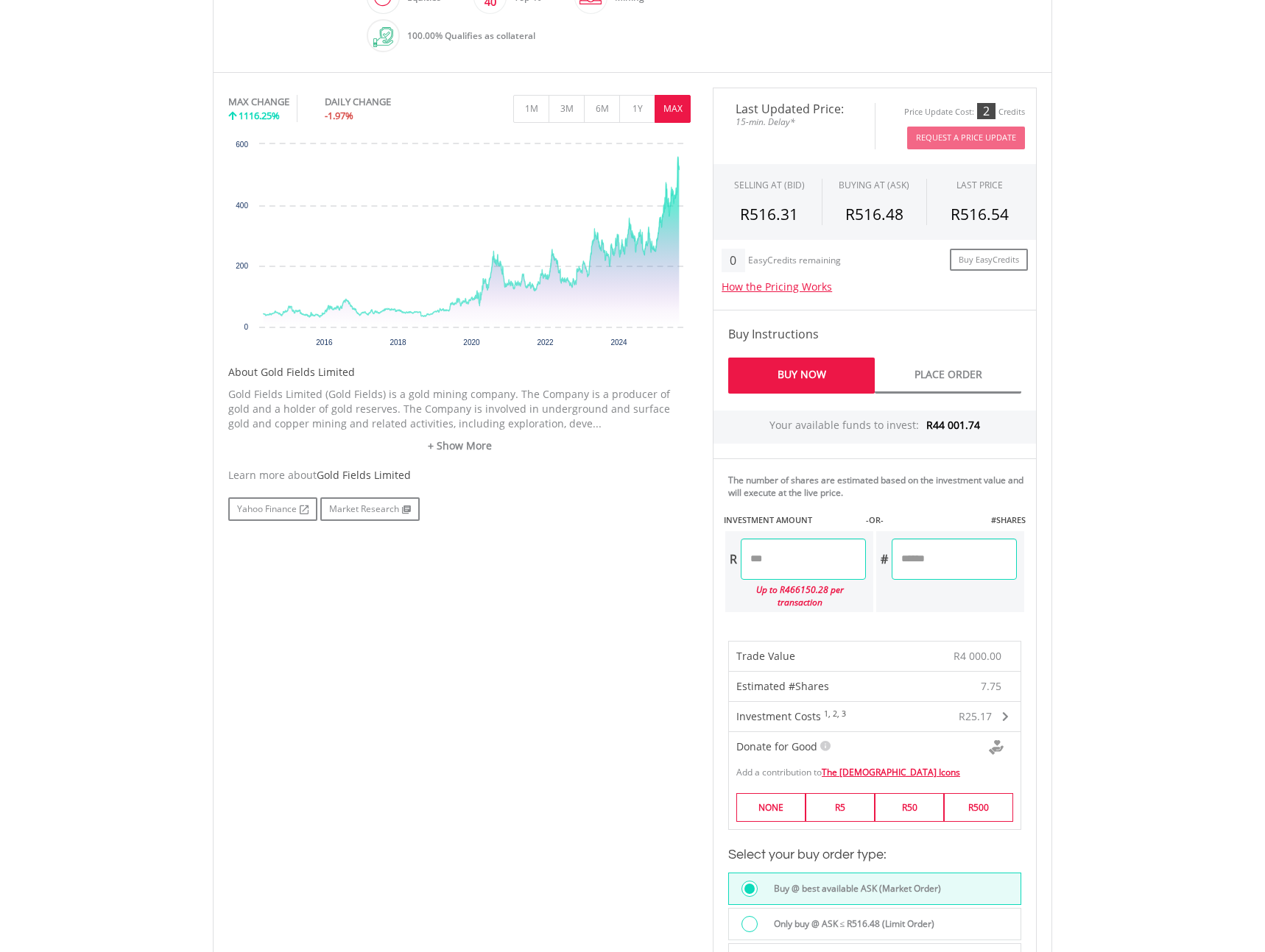
drag, startPoint x: 772, startPoint y: 559, endPoint x: 748, endPoint y: 556, distance: 24.2
click at [748, 556] on input "*******" at bounding box center [804, 560] width 125 height 42
click at [664, 674] on div "No chart available. MAX CHANGE 1116.25% DAILY CHANGE -1.97% 1M 3M 6M 1Y MAX Cha…" at bounding box center [632, 659] width 830 height 1145
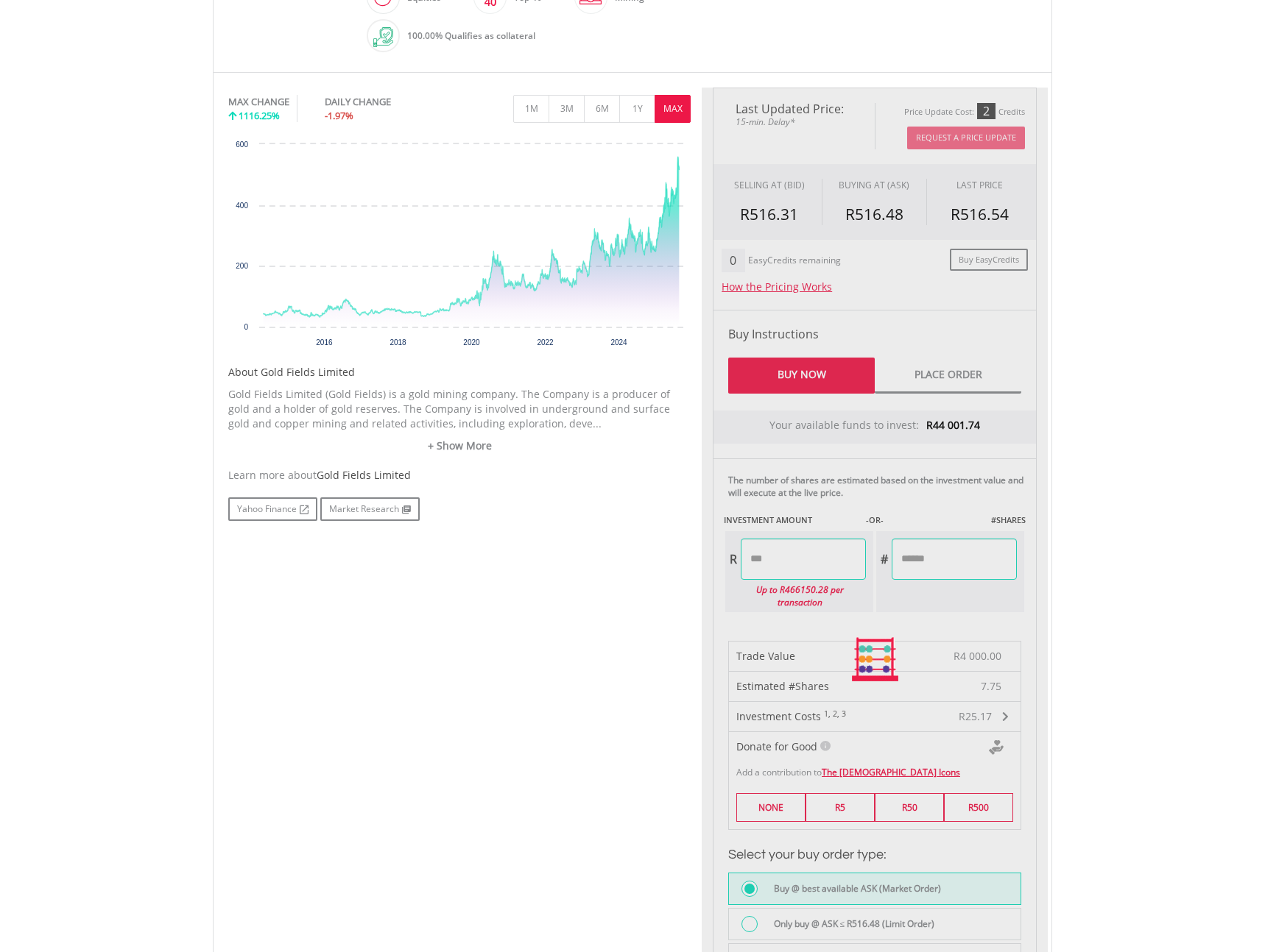
type input "*******"
type input "*****"
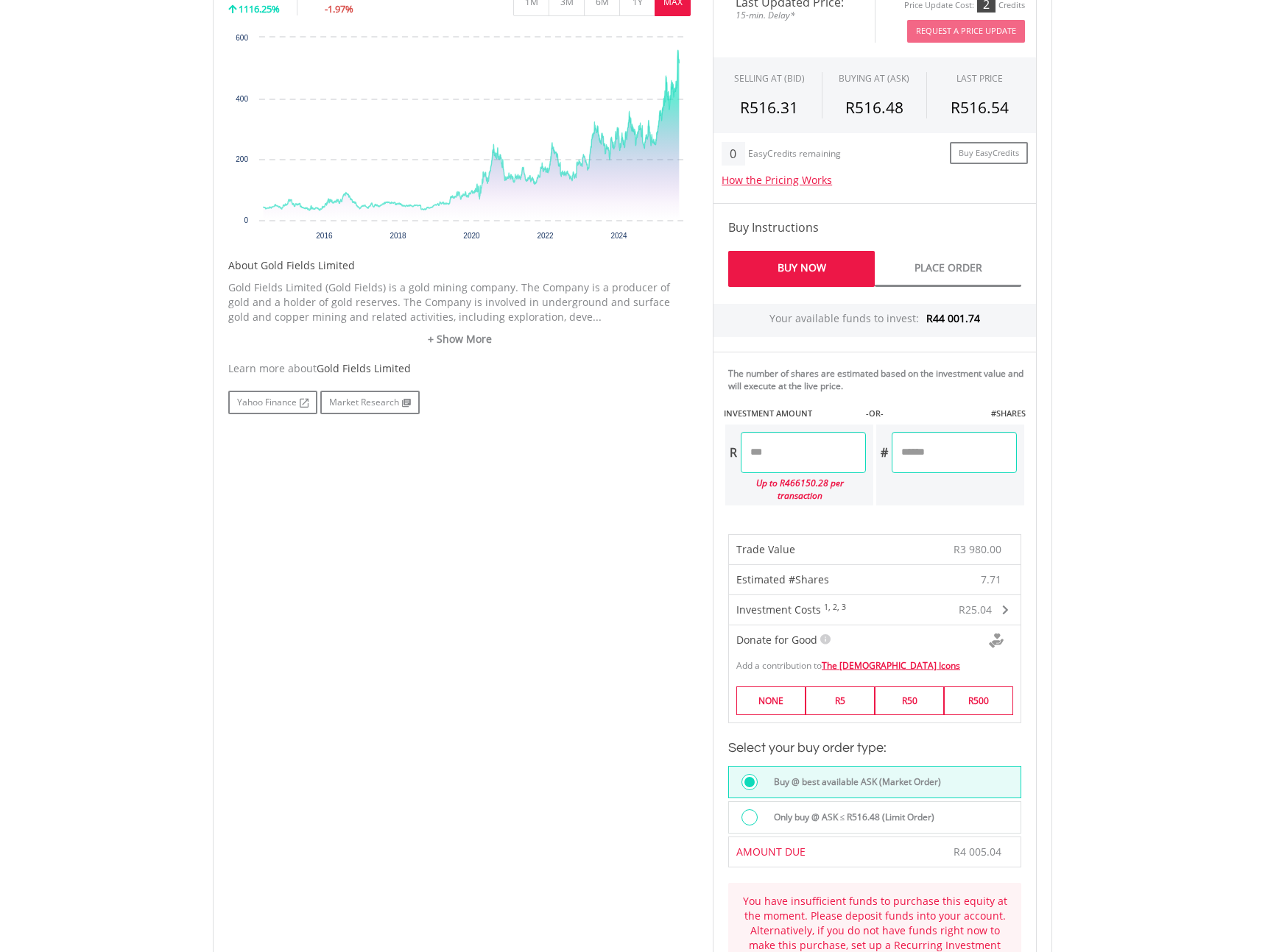
scroll to position [450, 0]
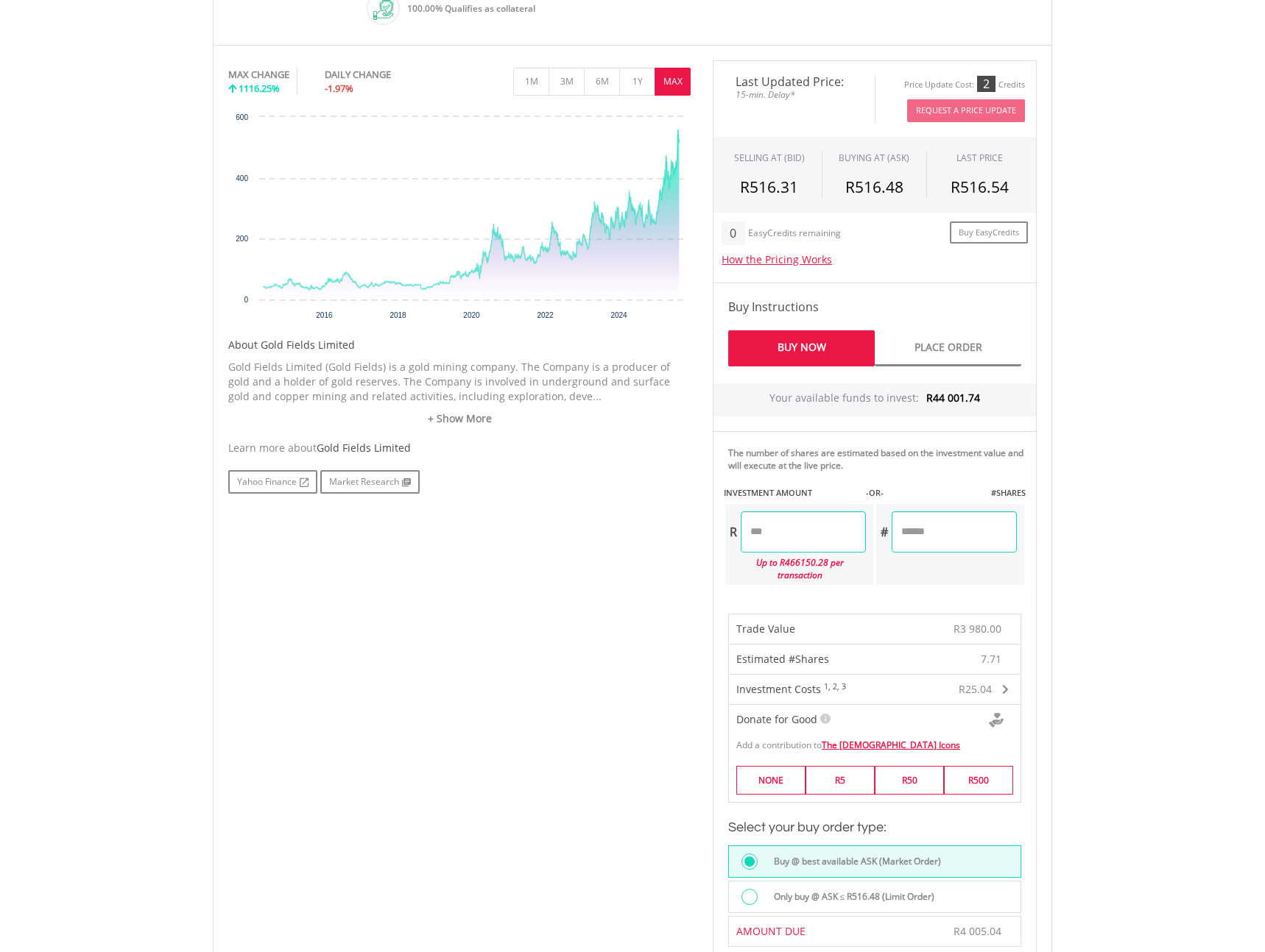
drag, startPoint x: 791, startPoint y: 529, endPoint x: 731, endPoint y: 528, distance: 60.0
click at [731, 528] on div "R *******" at bounding box center [795, 532] width 140 height 42
click at [701, 586] on div "Last Updated Price: 15-min. Delay* Price Update Cost: 2 Credits Request A Price…" at bounding box center [874, 633] width 346 height 1145
type input "*******"
type input "******"
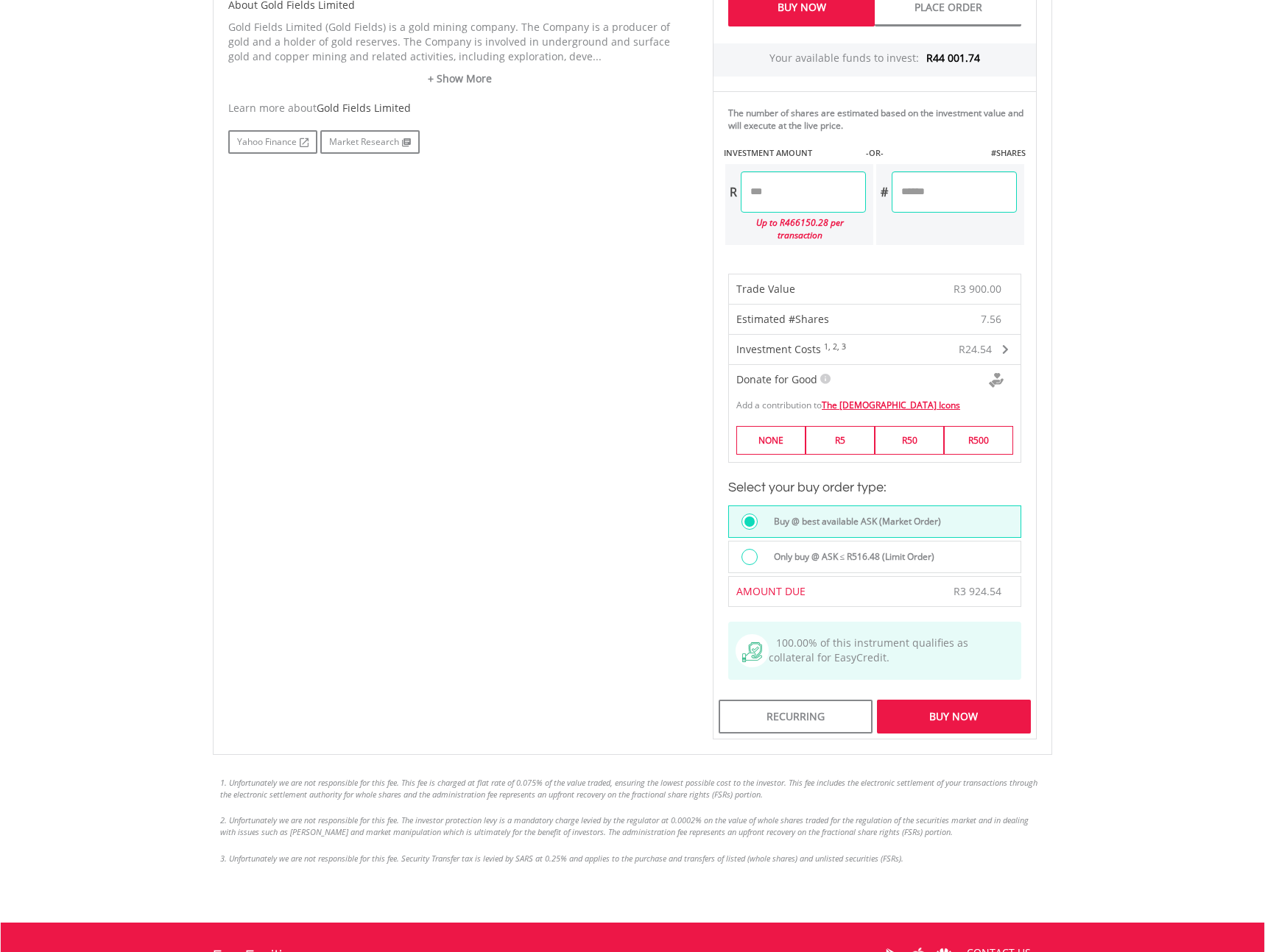
scroll to position [796, 0]
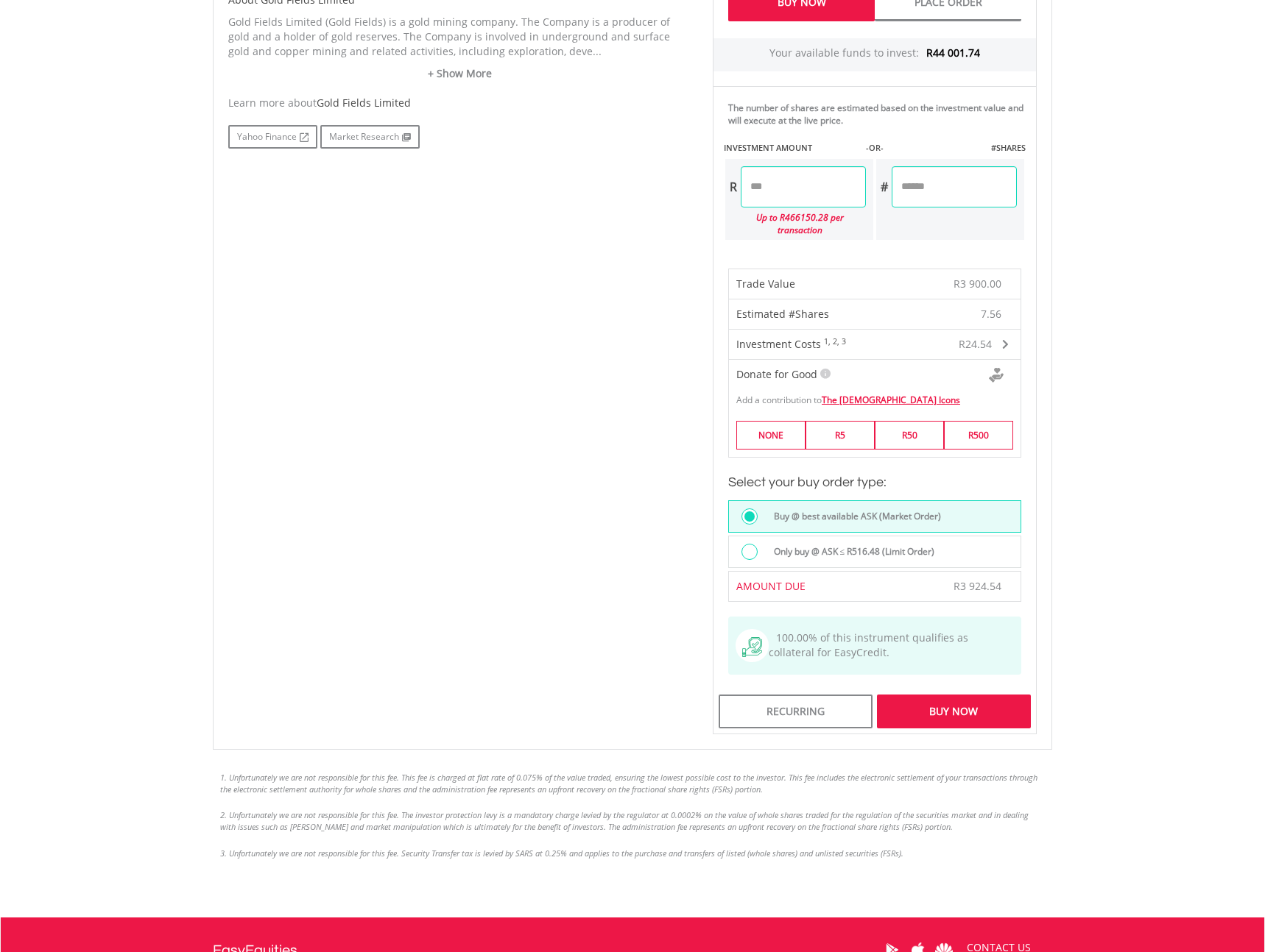
click at [951, 704] on div "Buy Now" at bounding box center [953, 711] width 154 height 34
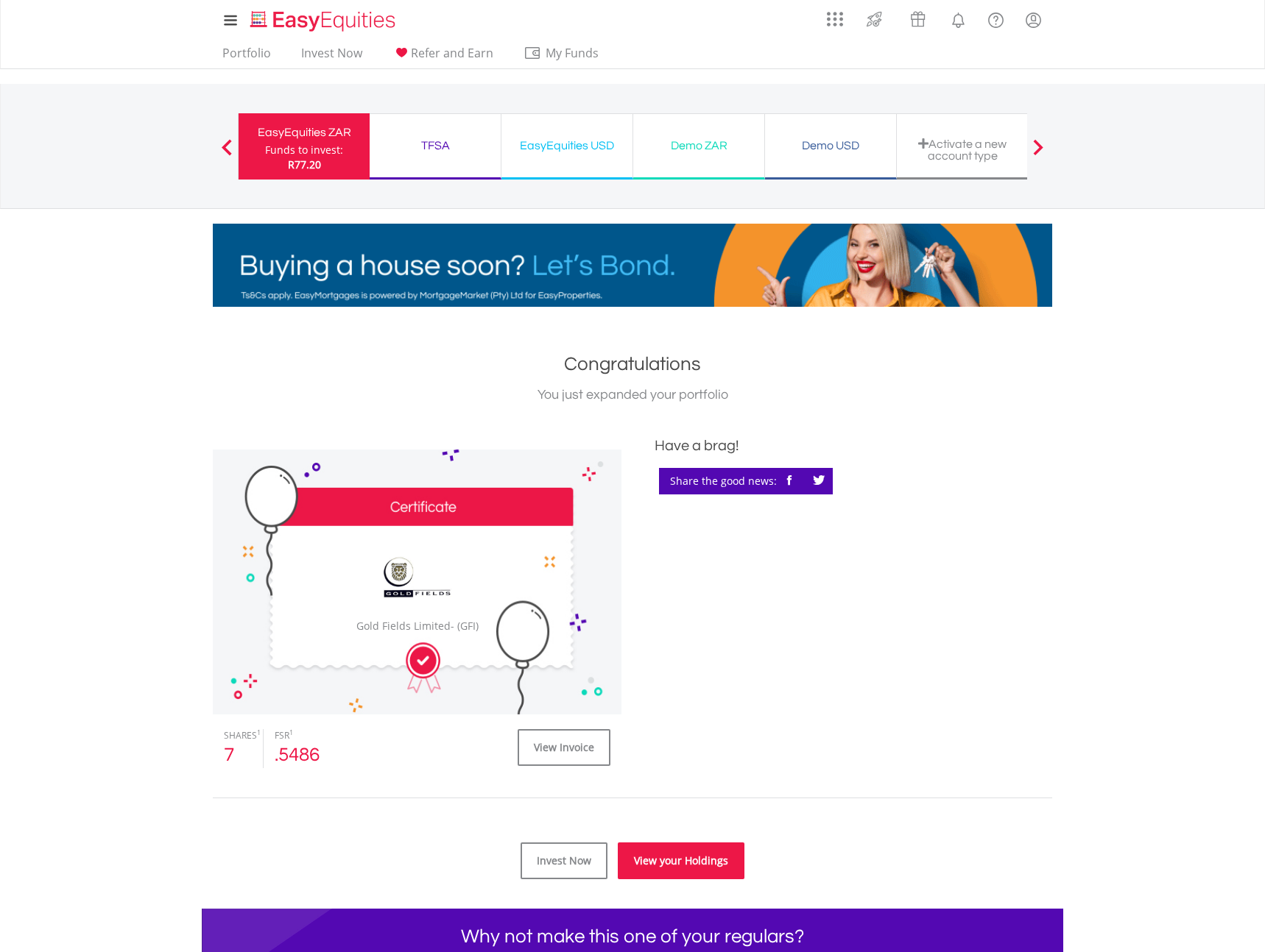
click at [678, 853] on link "View your Holdings" at bounding box center [681, 861] width 127 height 37
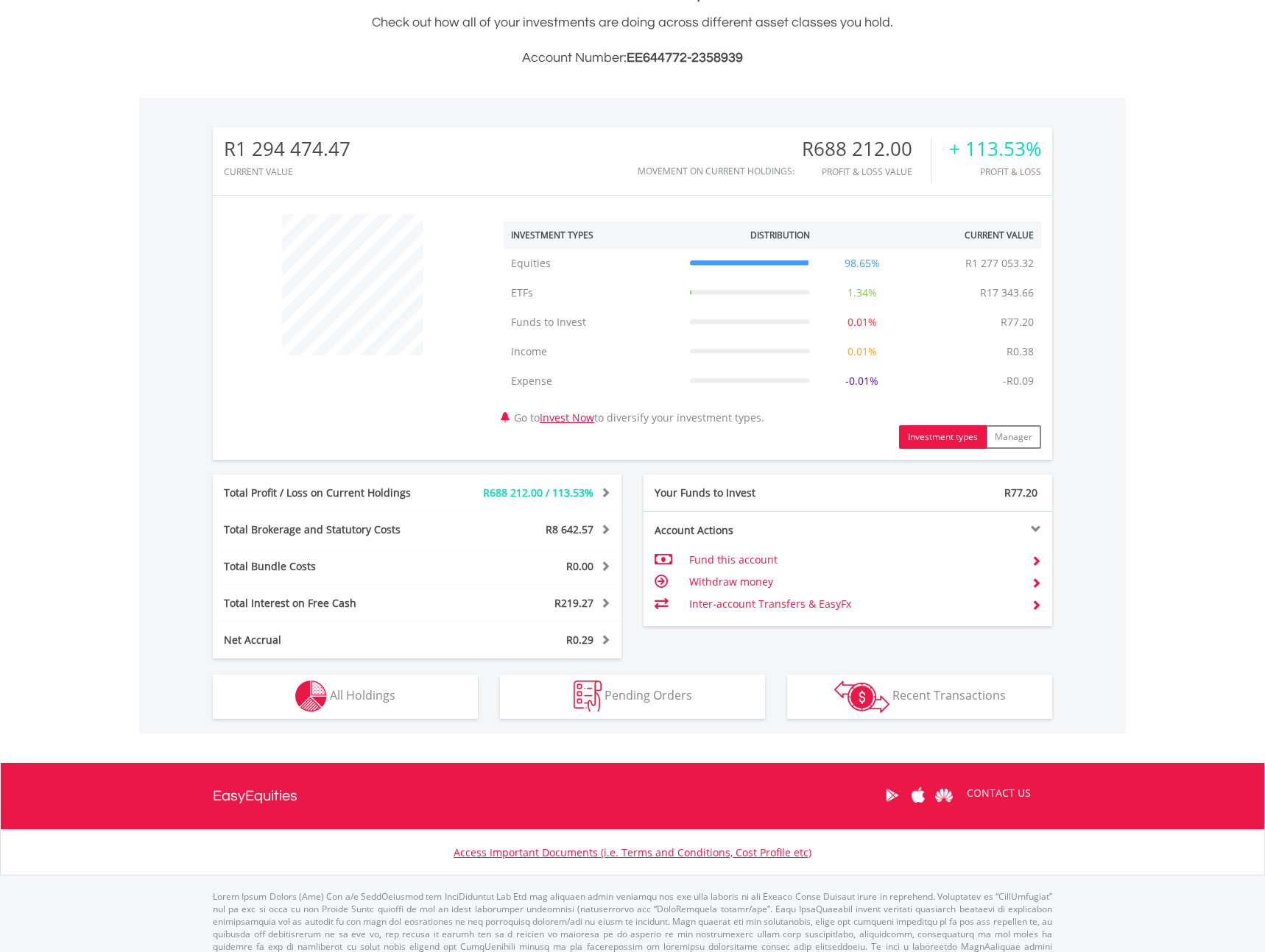
scroll to position [381, 0]
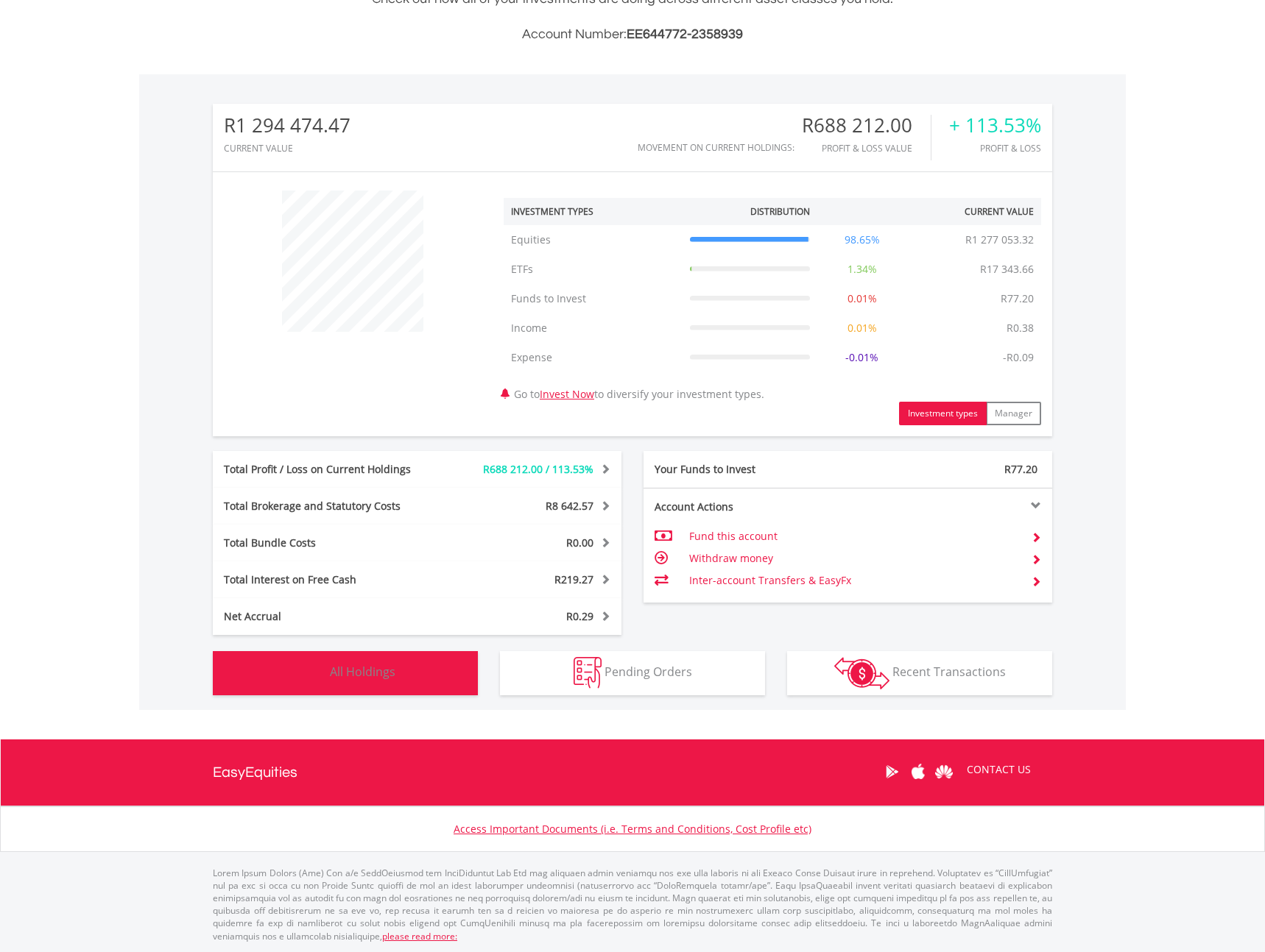
click at [370, 664] on span "All Holdings" at bounding box center [362, 672] width 65 height 16
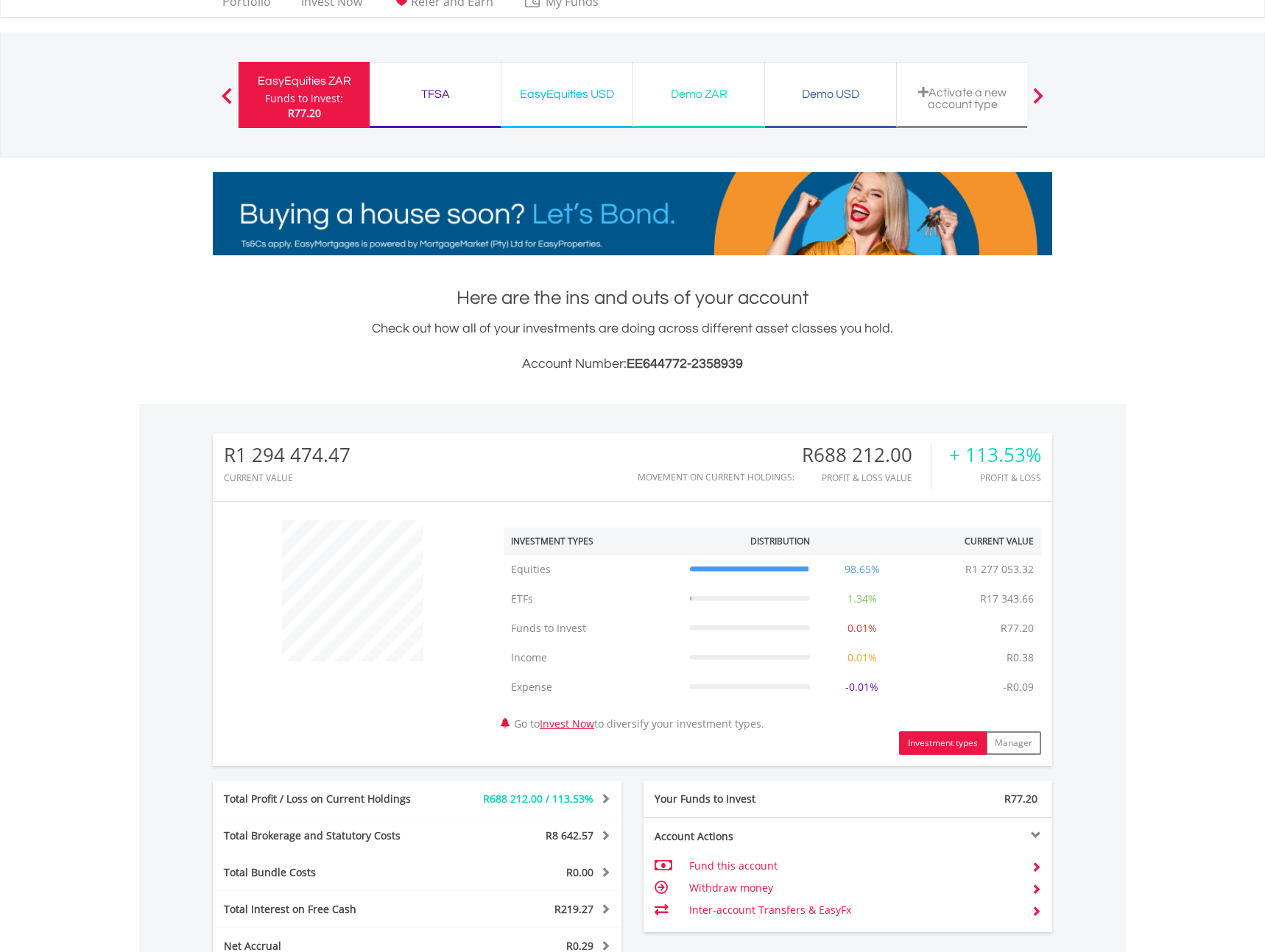
scroll to position [0, 0]
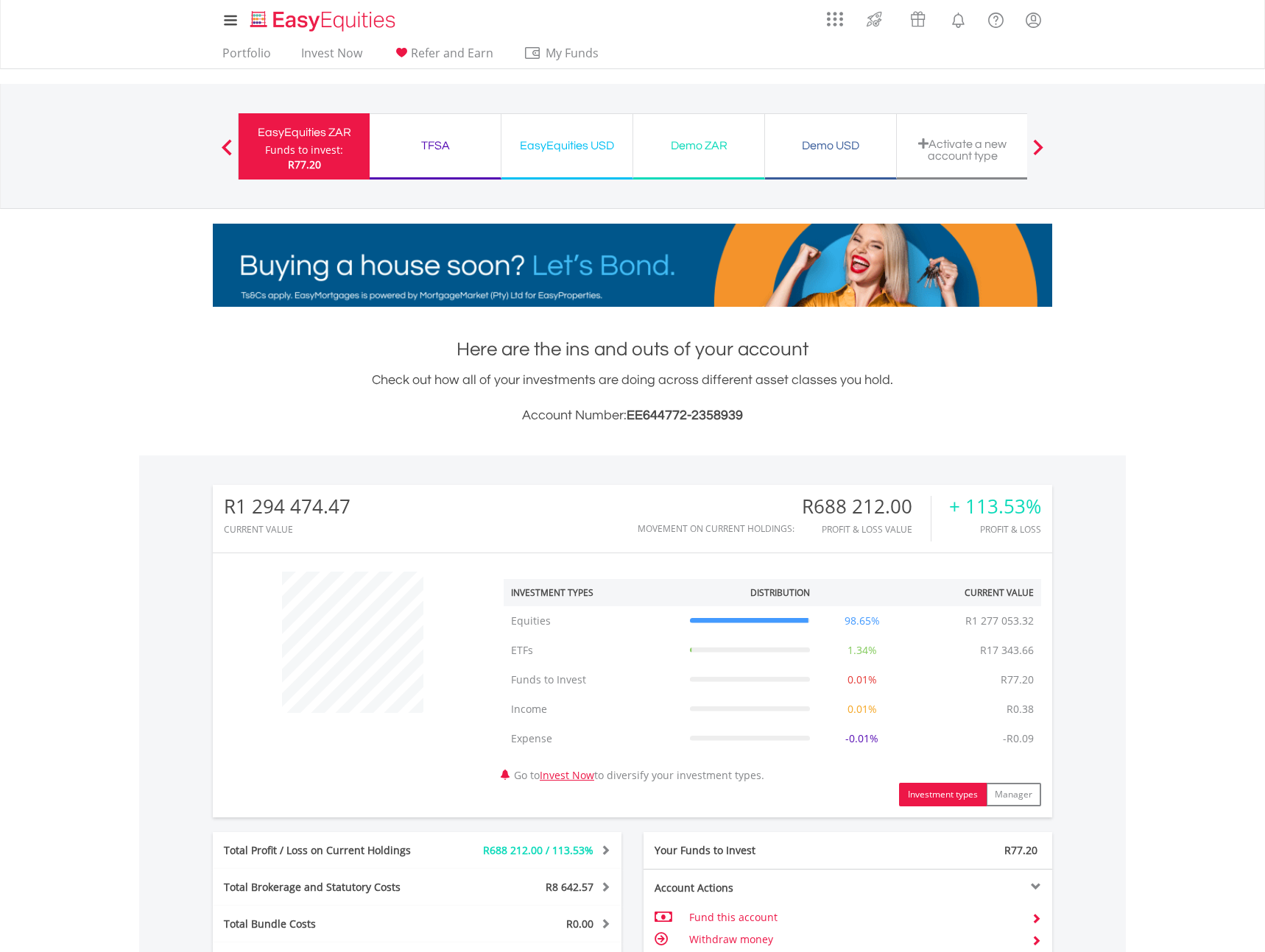
click at [562, 149] on div "EasyEquities USD" at bounding box center [567, 146] width 114 height 21
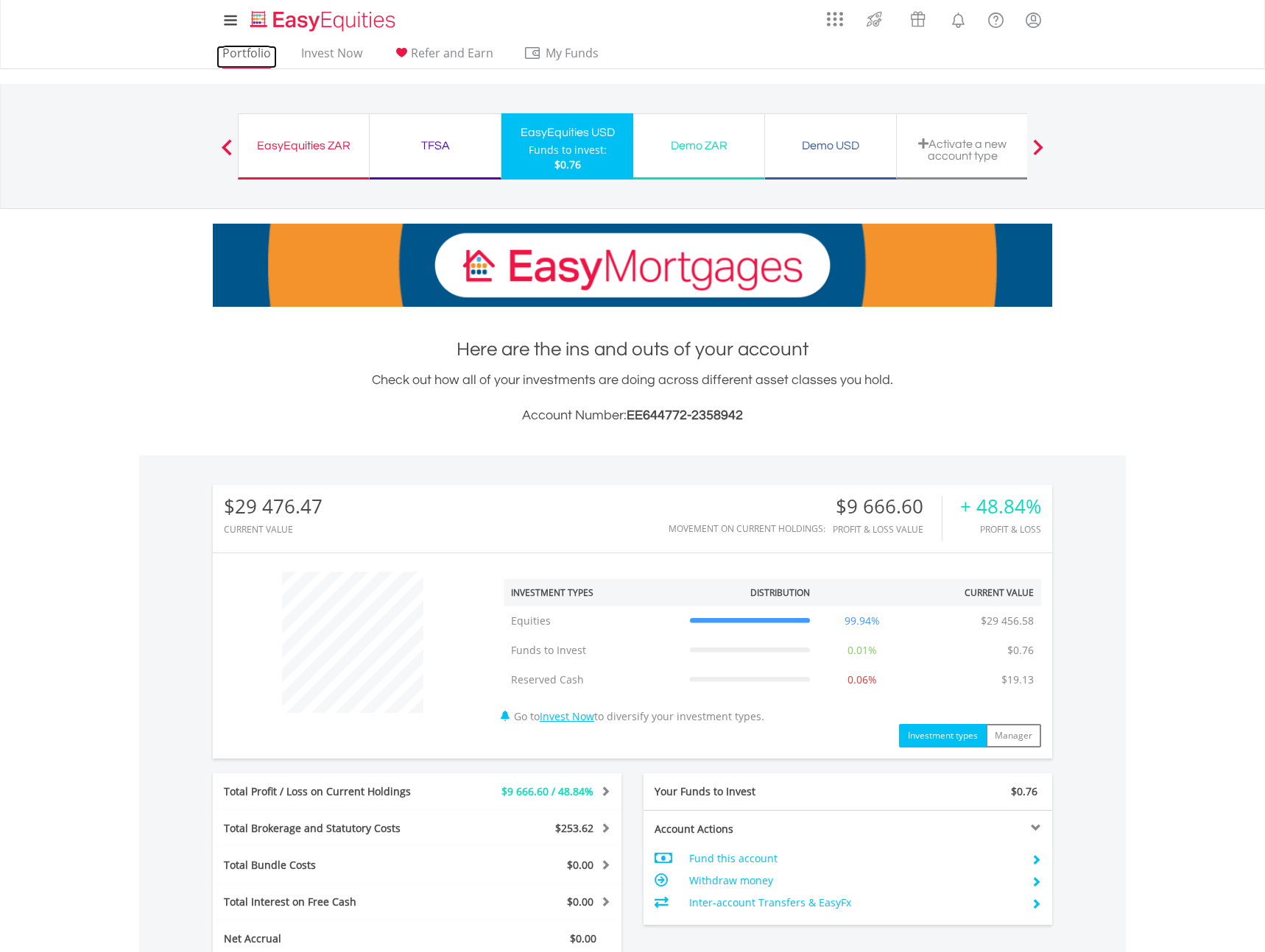
click at [252, 54] on link "Portfolio" at bounding box center [246, 57] width 61 height 23
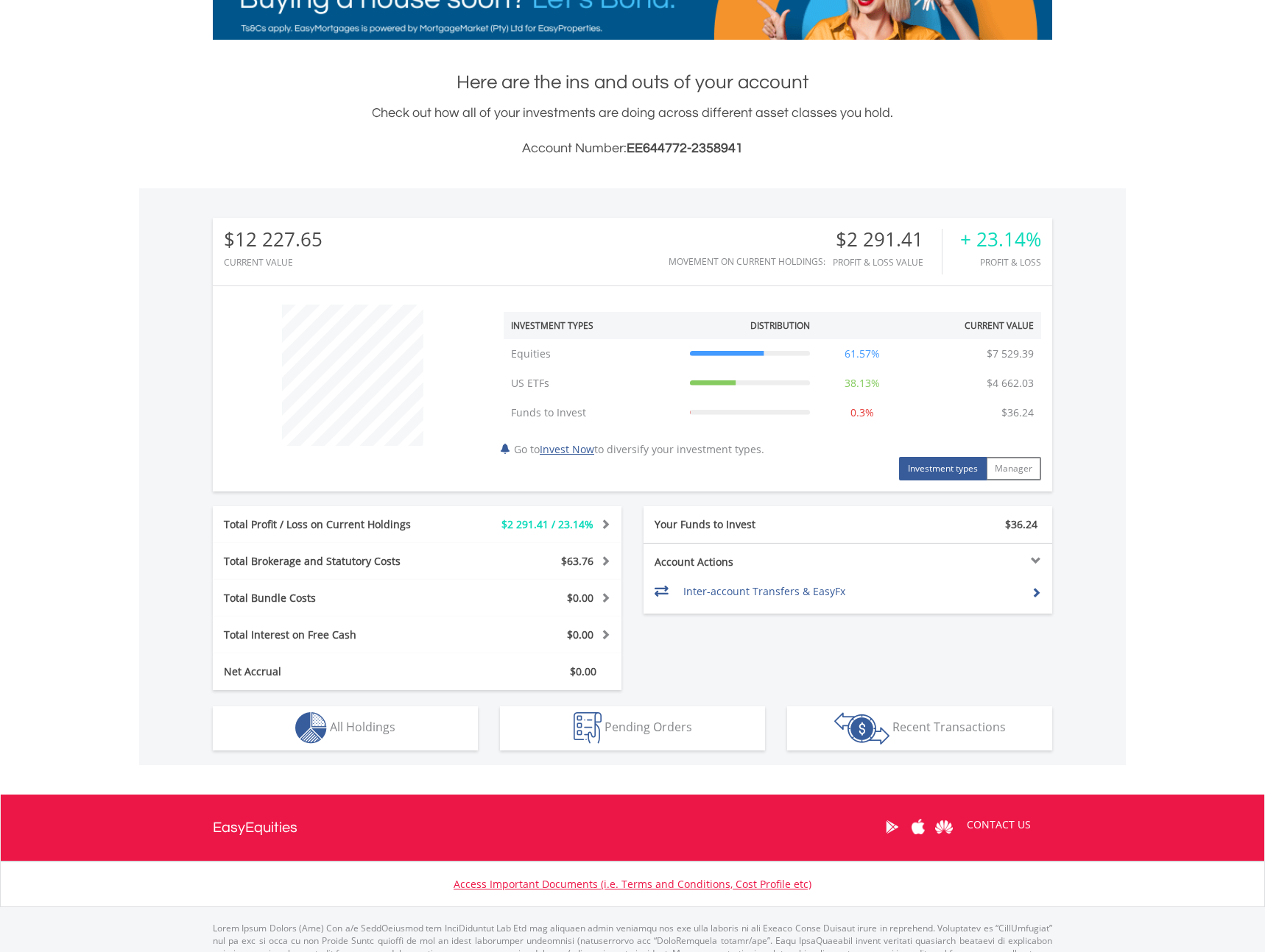
scroll to position [322, 0]
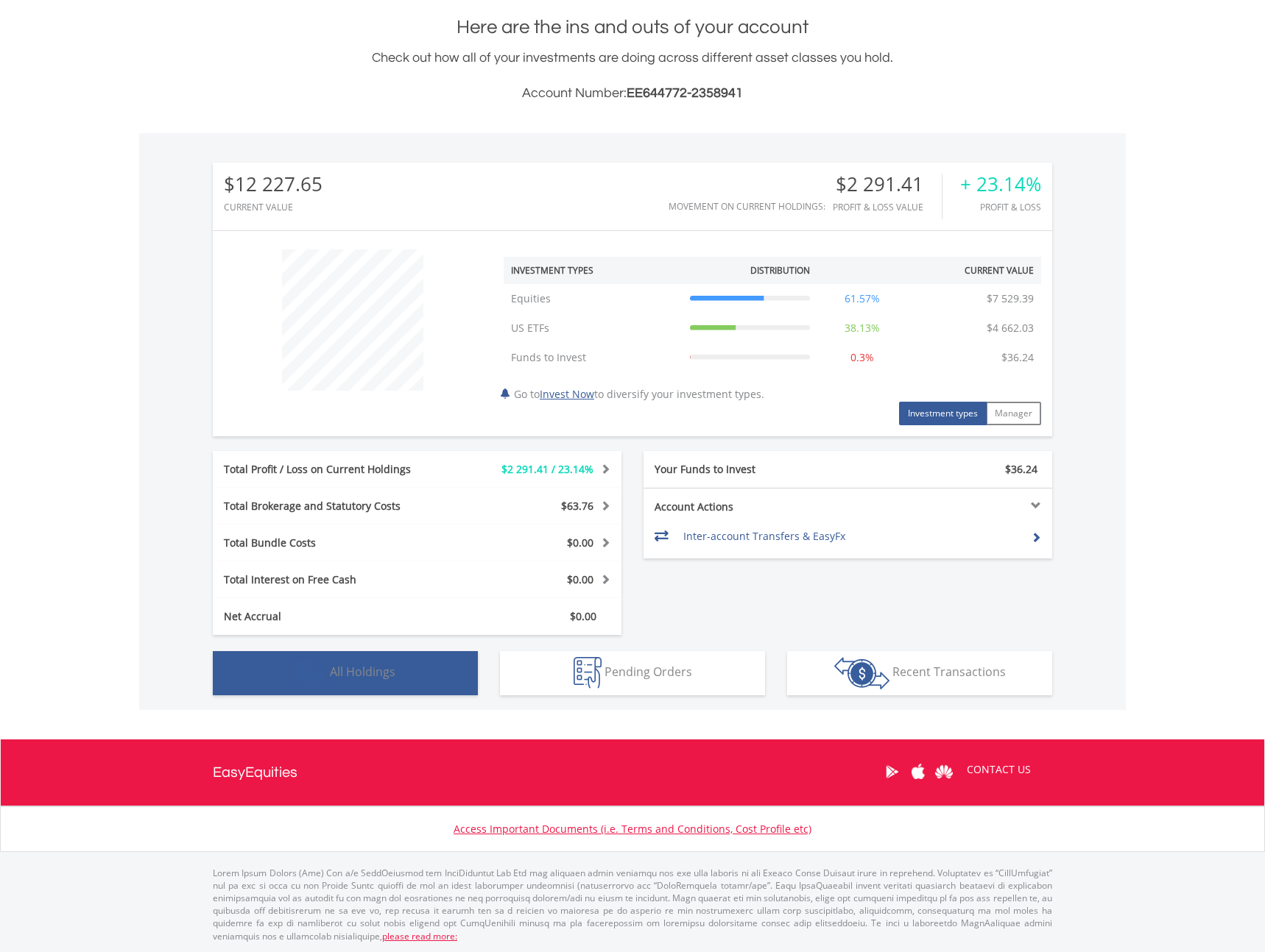
click at [378, 671] on span "All Holdings" at bounding box center [362, 672] width 65 height 16
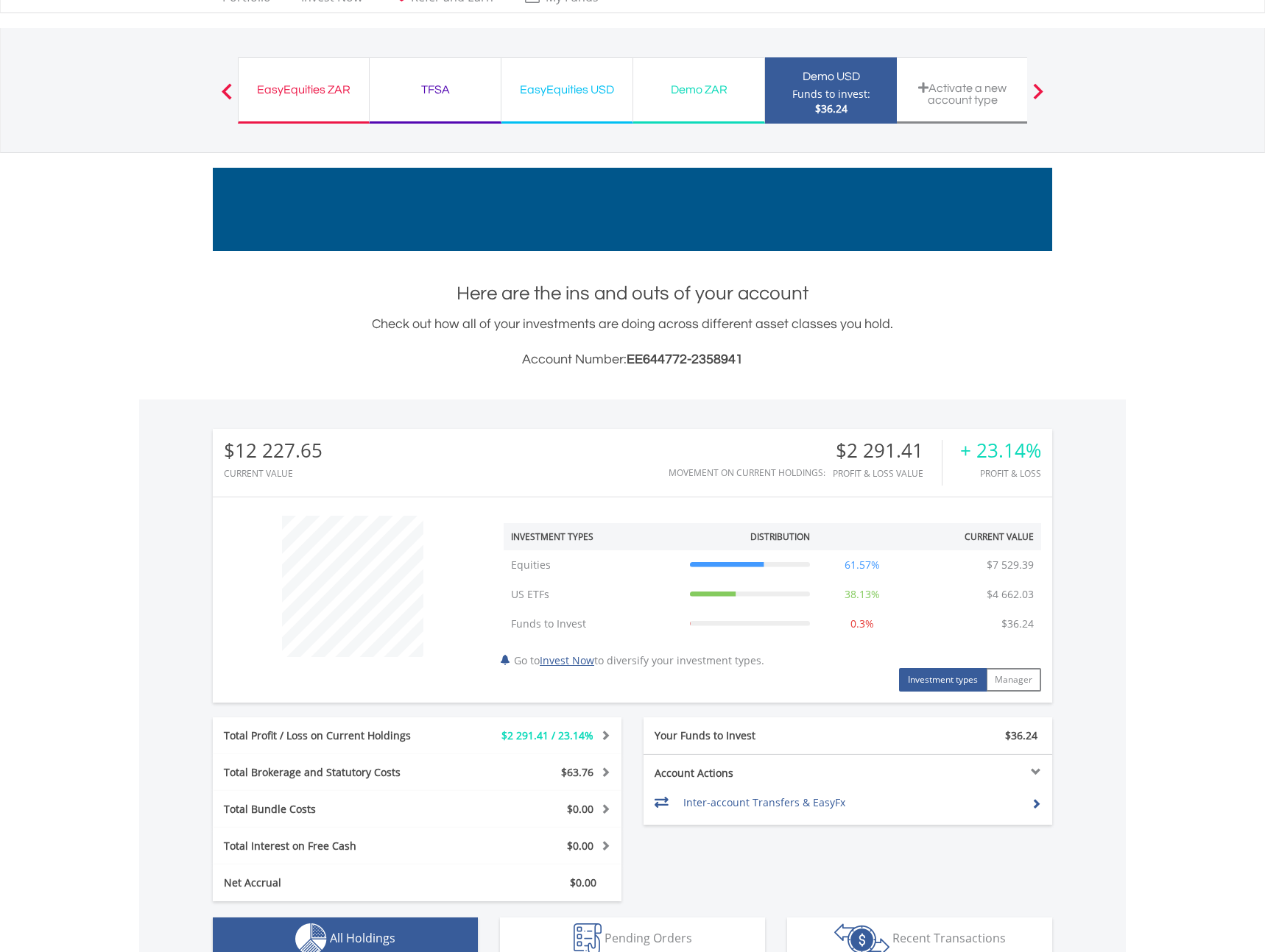
scroll to position [0, 0]
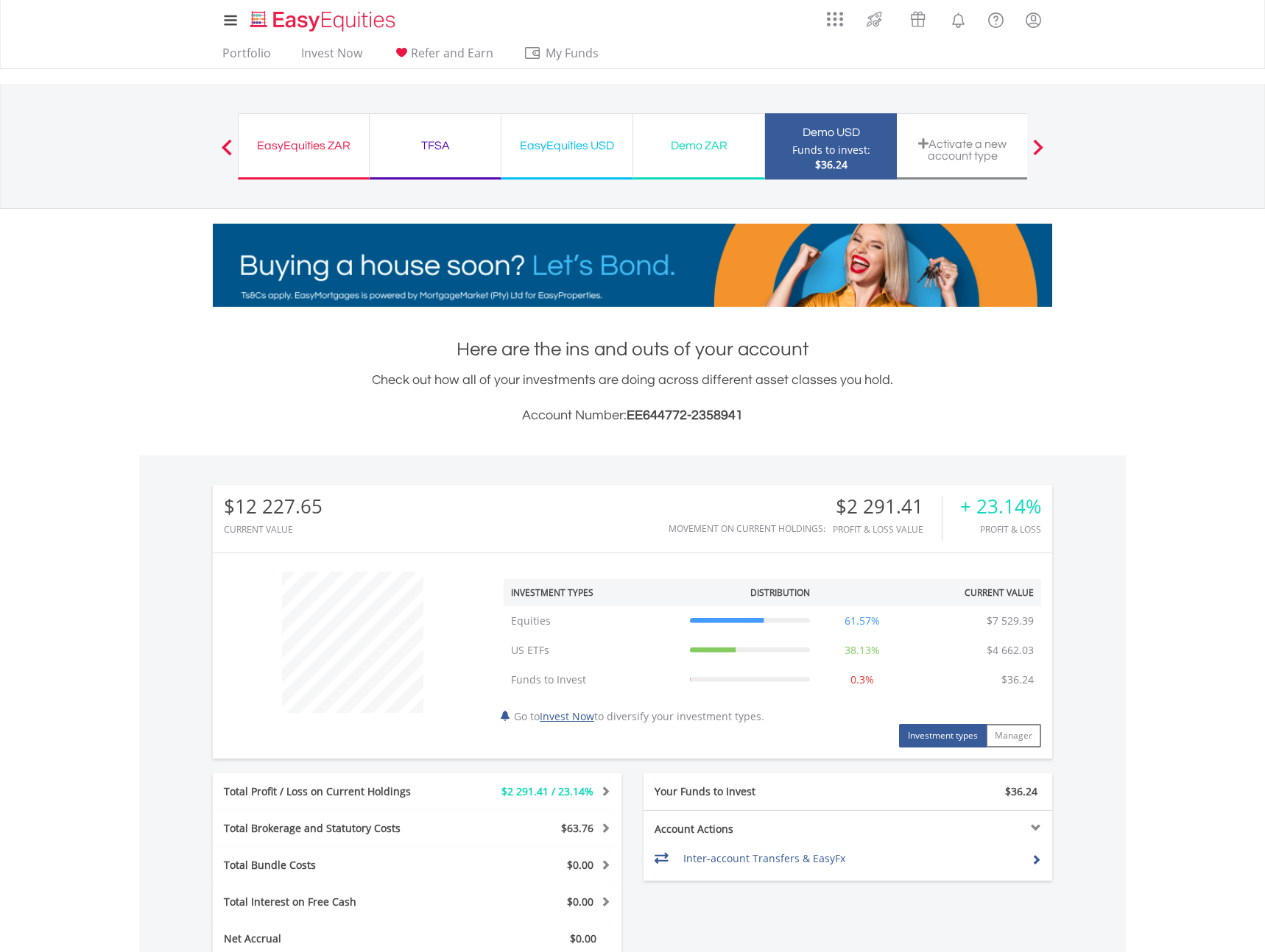
click at [586, 156] on div "EasyEquities USD Funds to invest: $36.24" at bounding box center [567, 147] width 132 height 66
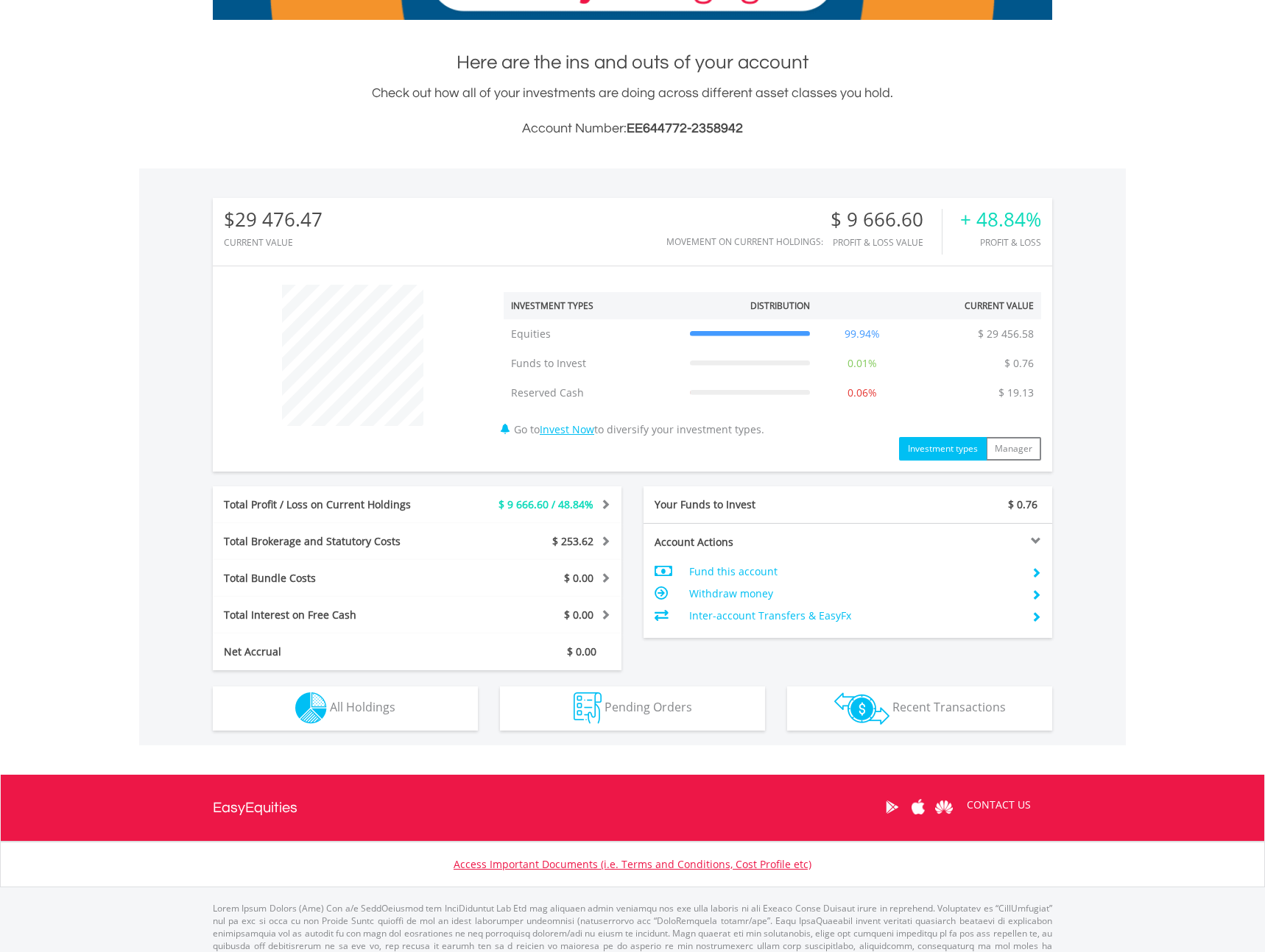
scroll to position [322, 0]
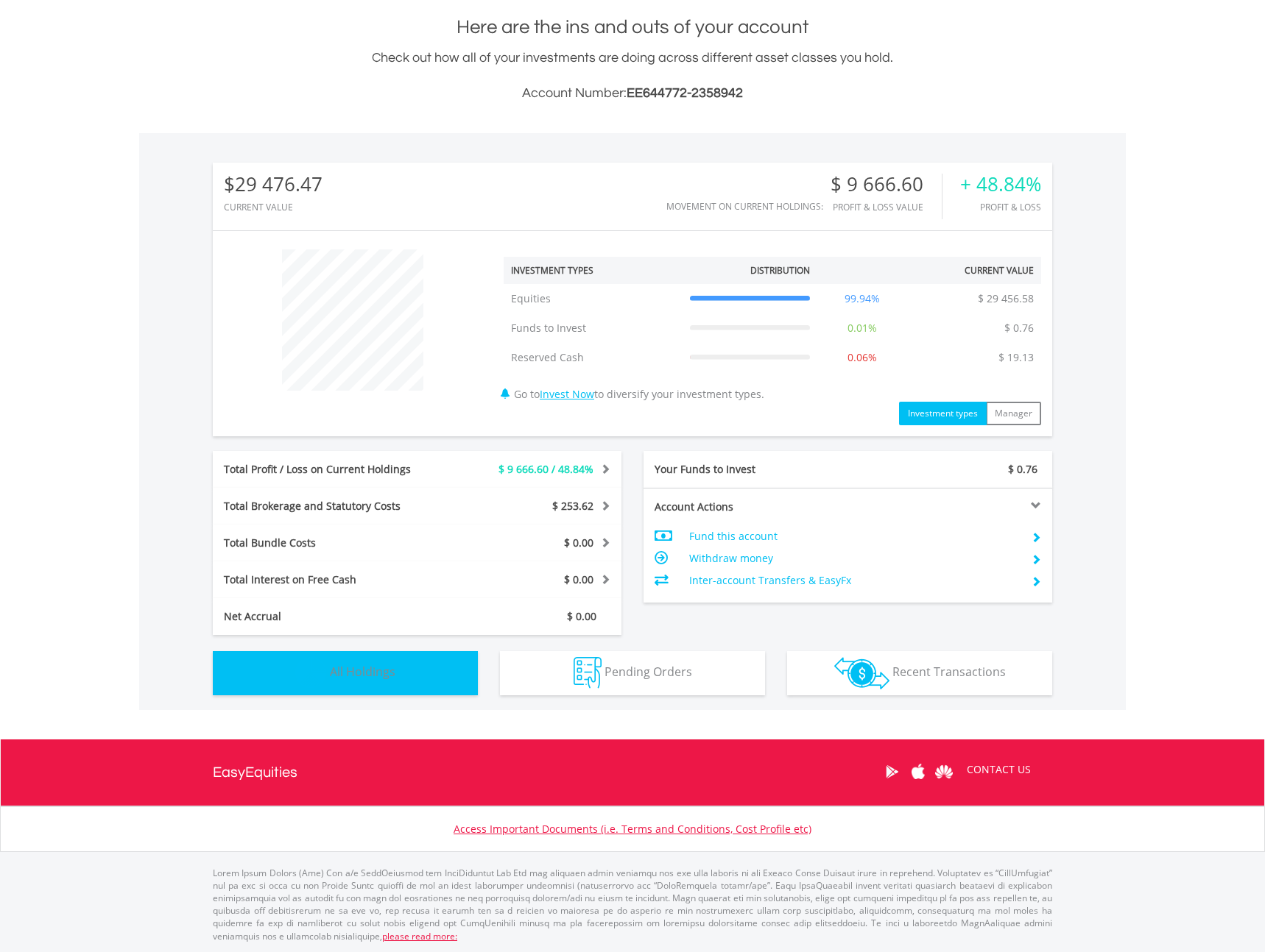
click at [361, 666] on span "All Holdings" at bounding box center [362, 672] width 65 height 16
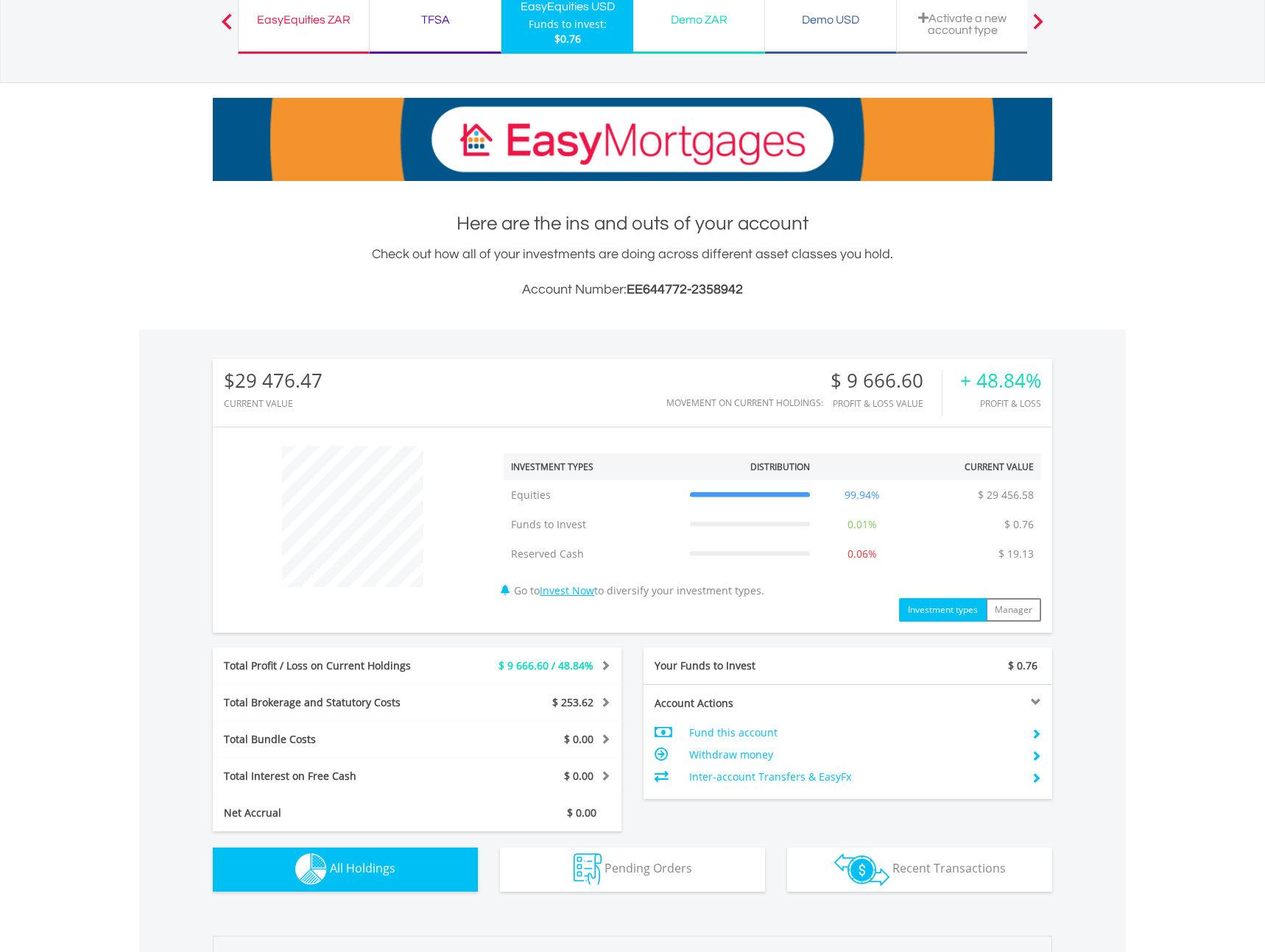
scroll to position [0, 0]
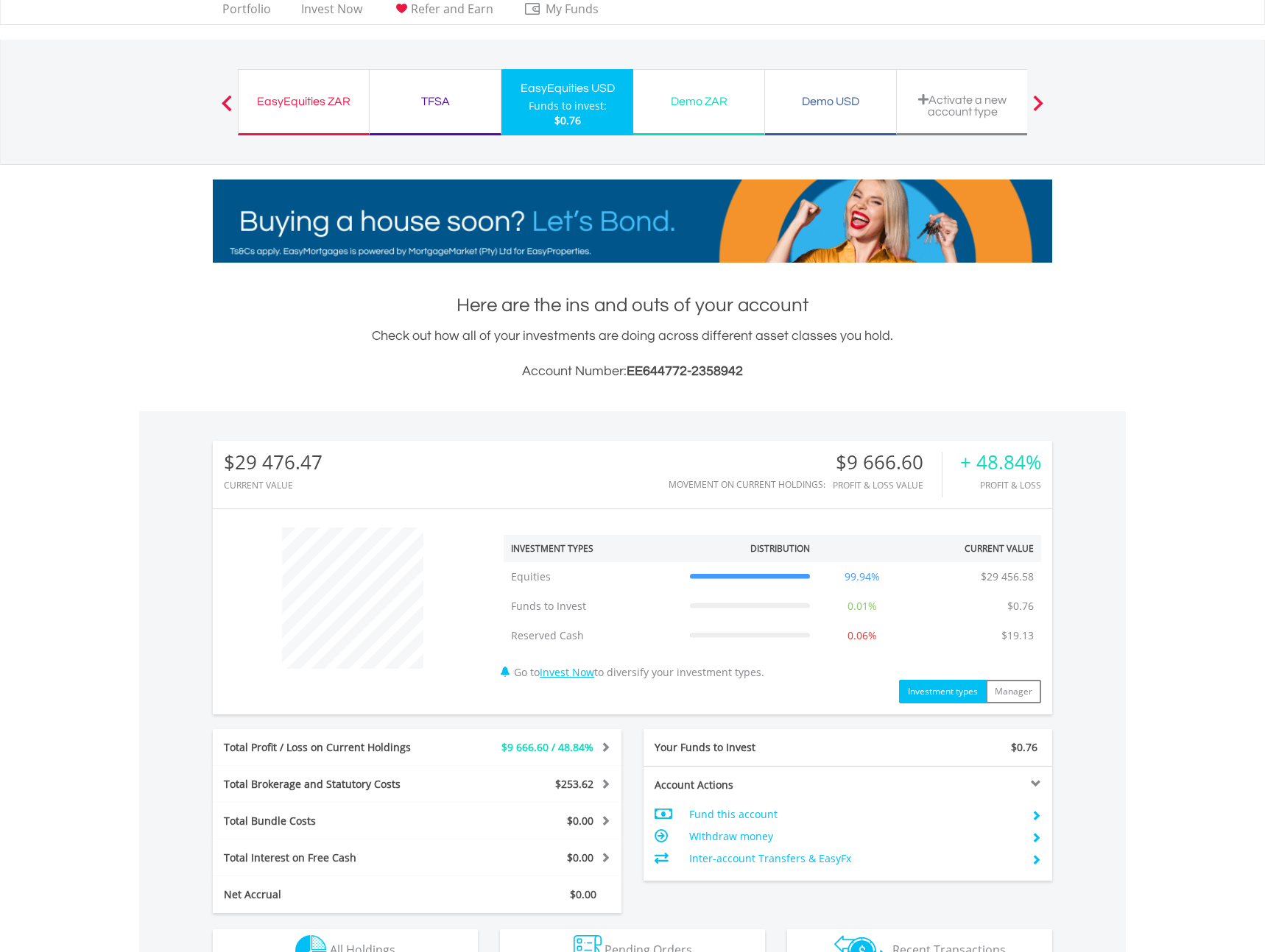
scroll to position [47, 0]
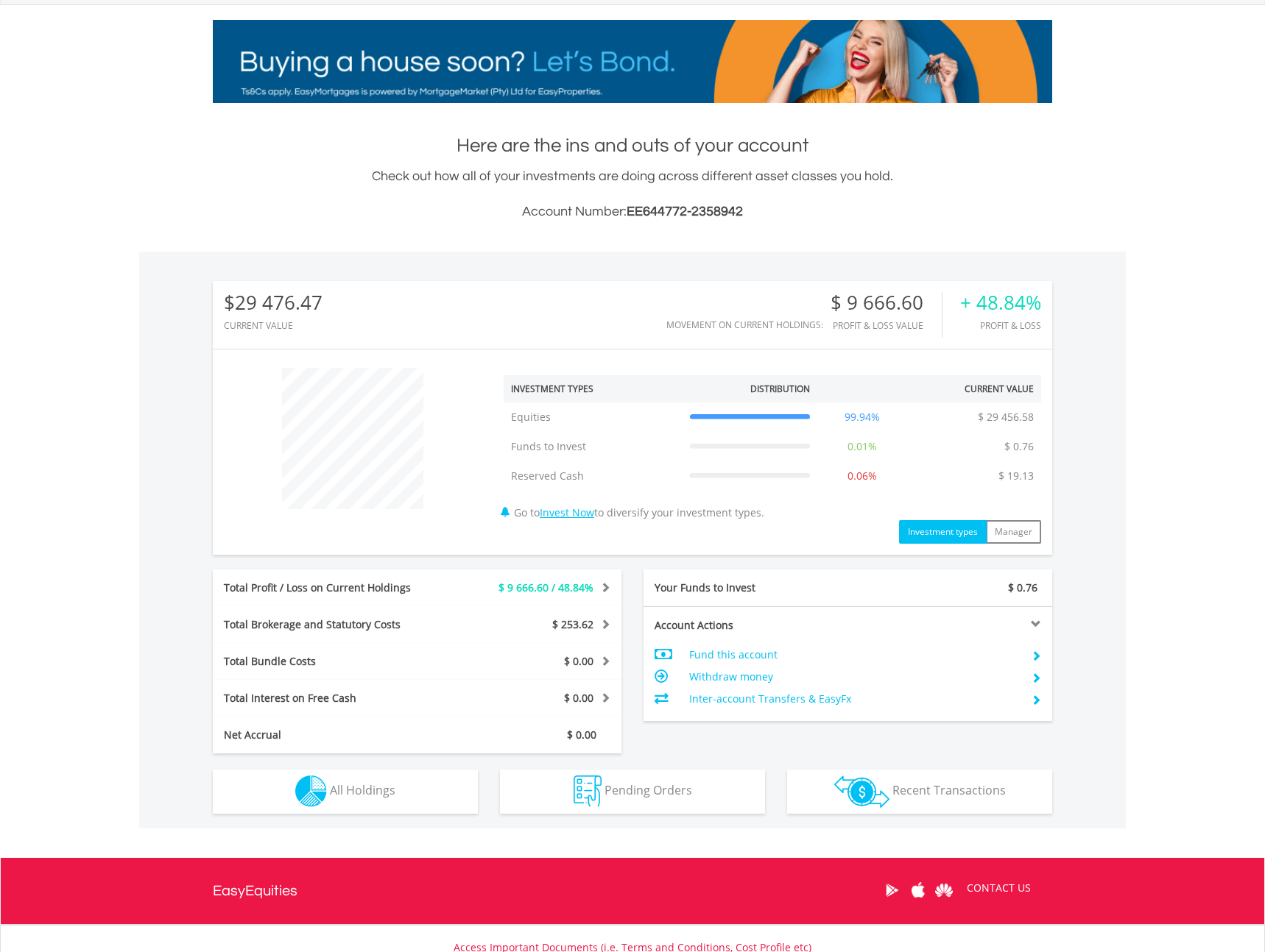
scroll to position [322, 0]
